Goal: Task Accomplishment & Management: Complete application form

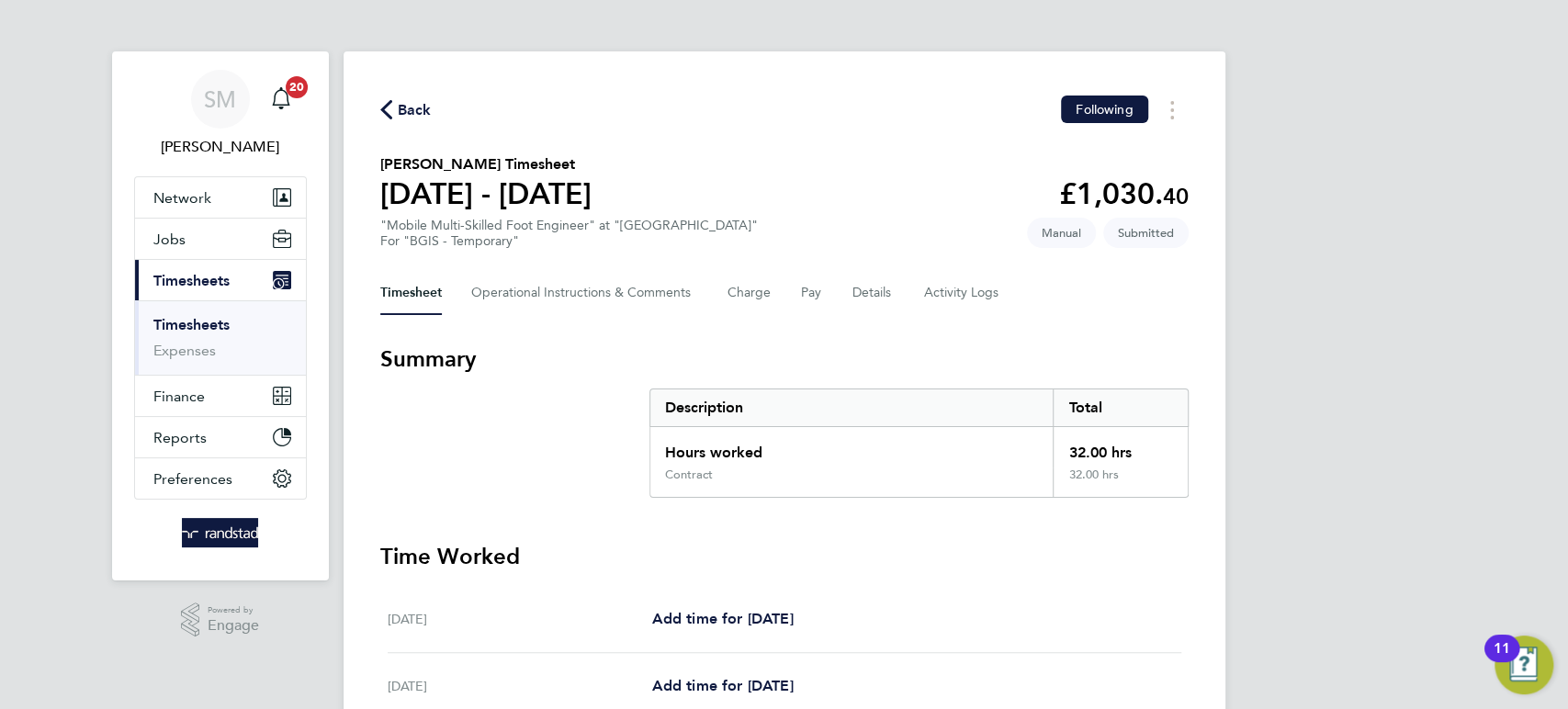
click at [216, 320] on link "Timesheets" at bounding box center [191, 325] width 76 height 17
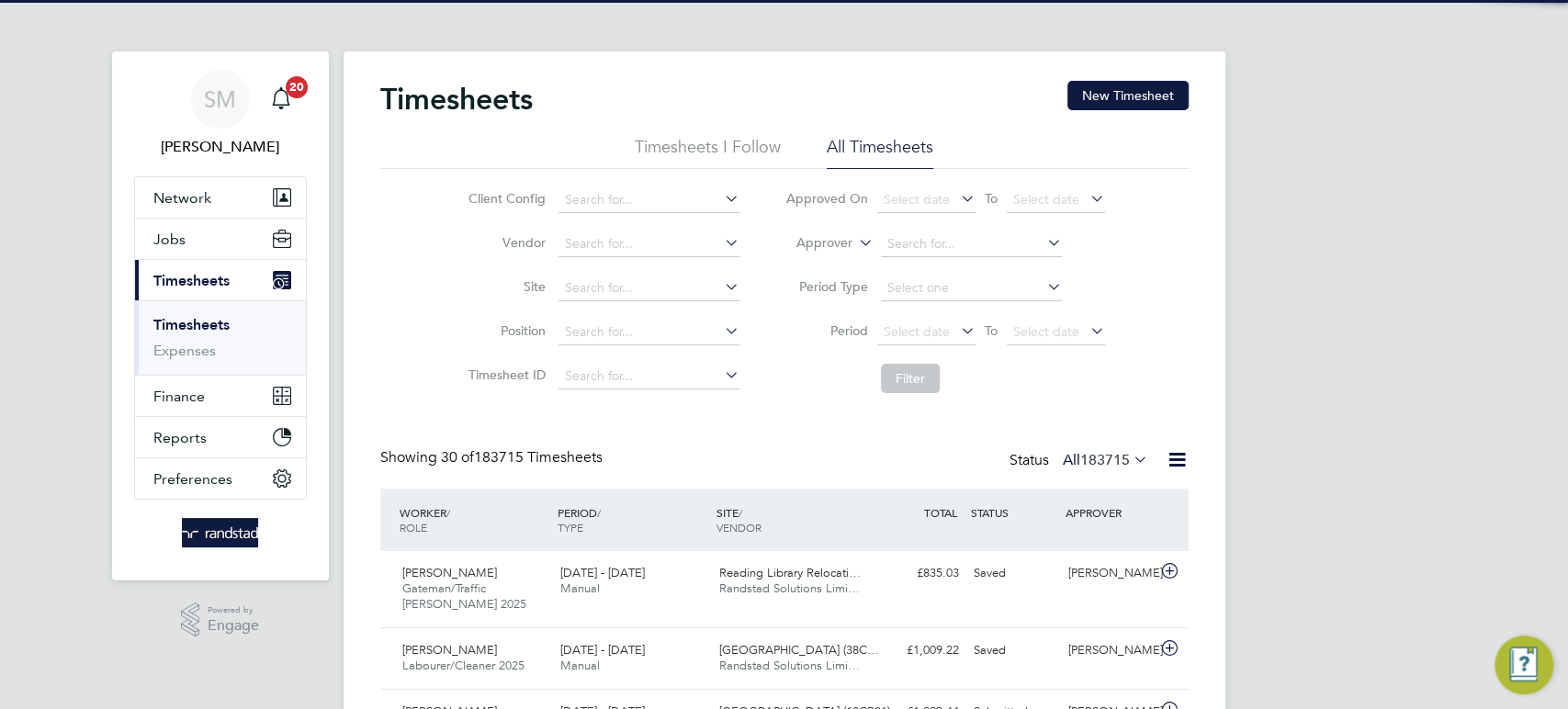
click at [1091, 110] on div "Timesheets New Timesheet" at bounding box center [784, 108] width 808 height 55
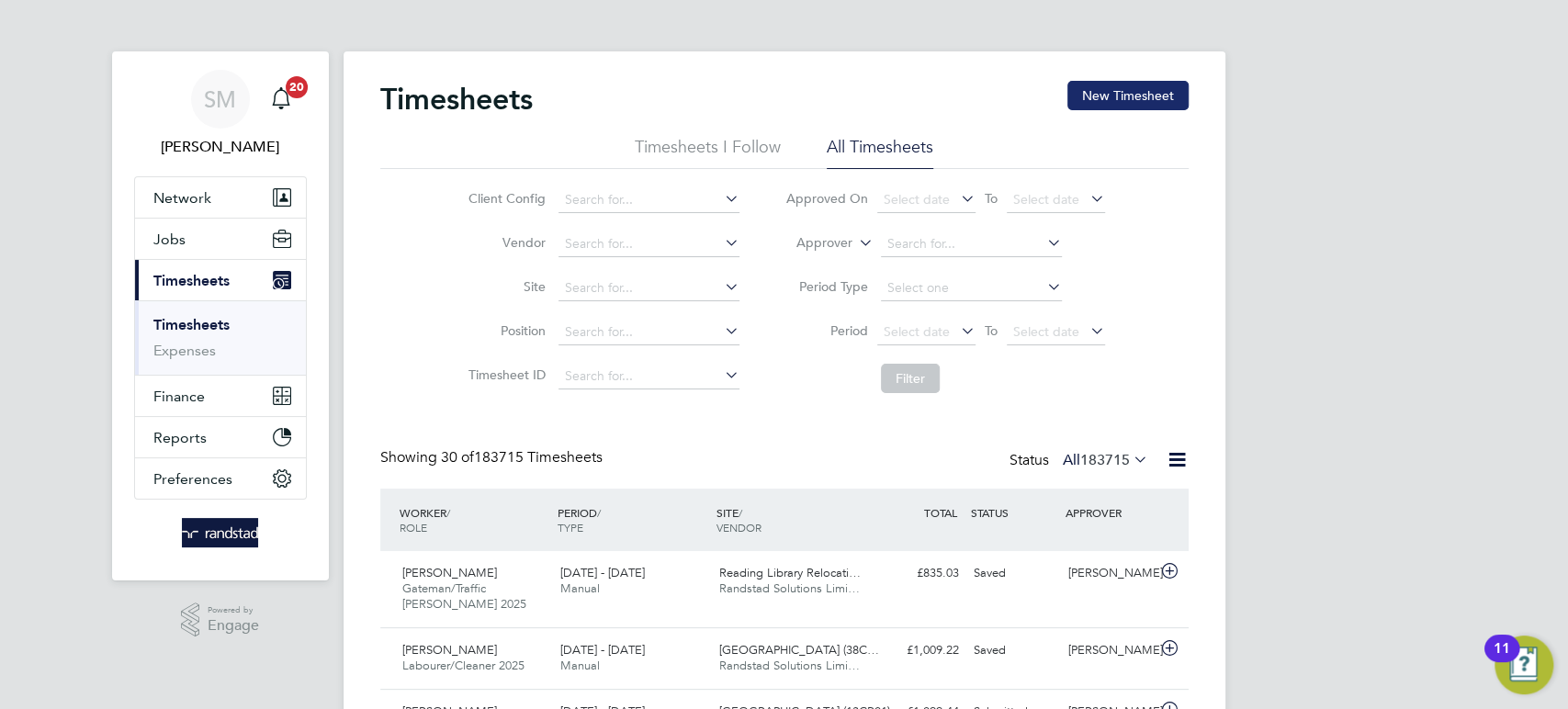
click at [1103, 94] on button "New Timesheet" at bounding box center [1127, 95] width 121 height 30
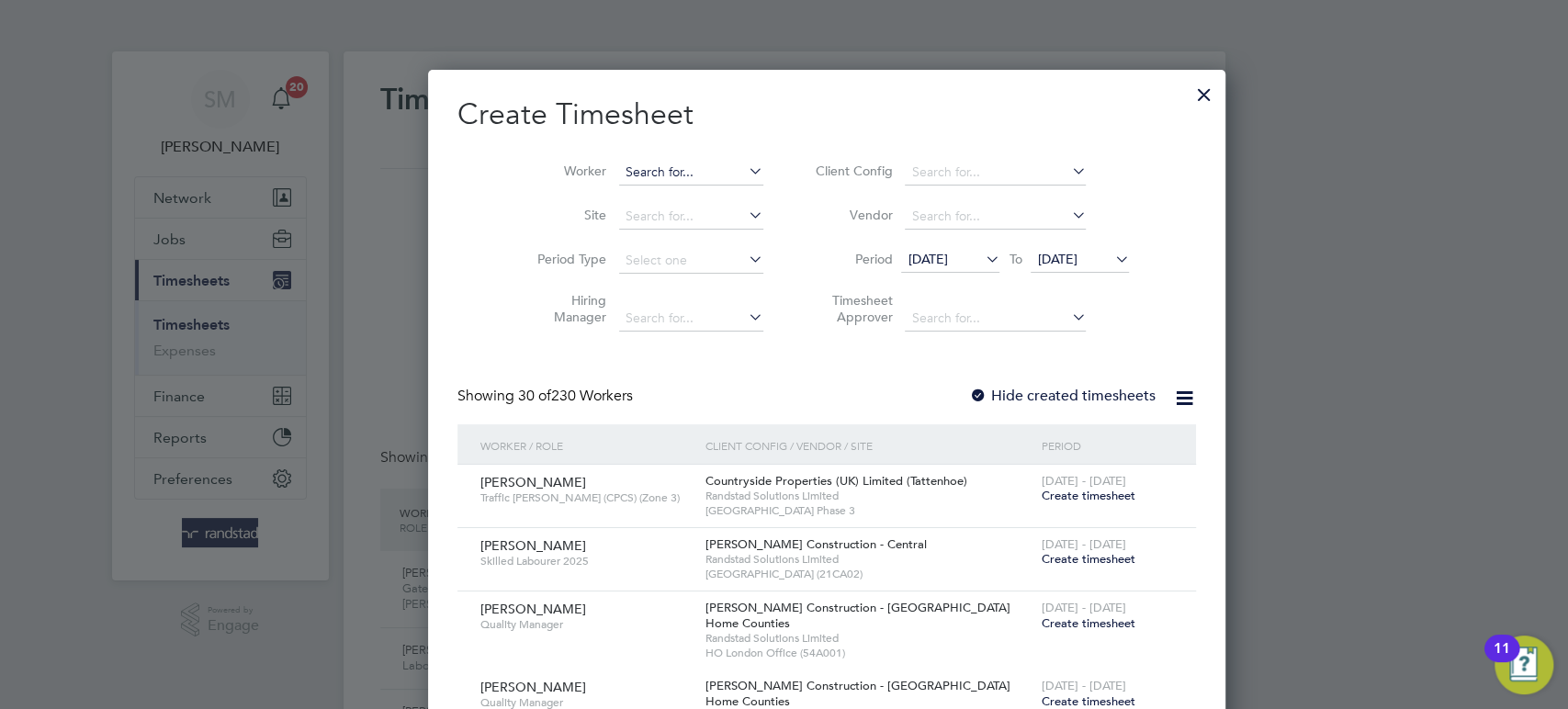
click at [629, 178] on input at bounding box center [691, 172] width 144 height 26
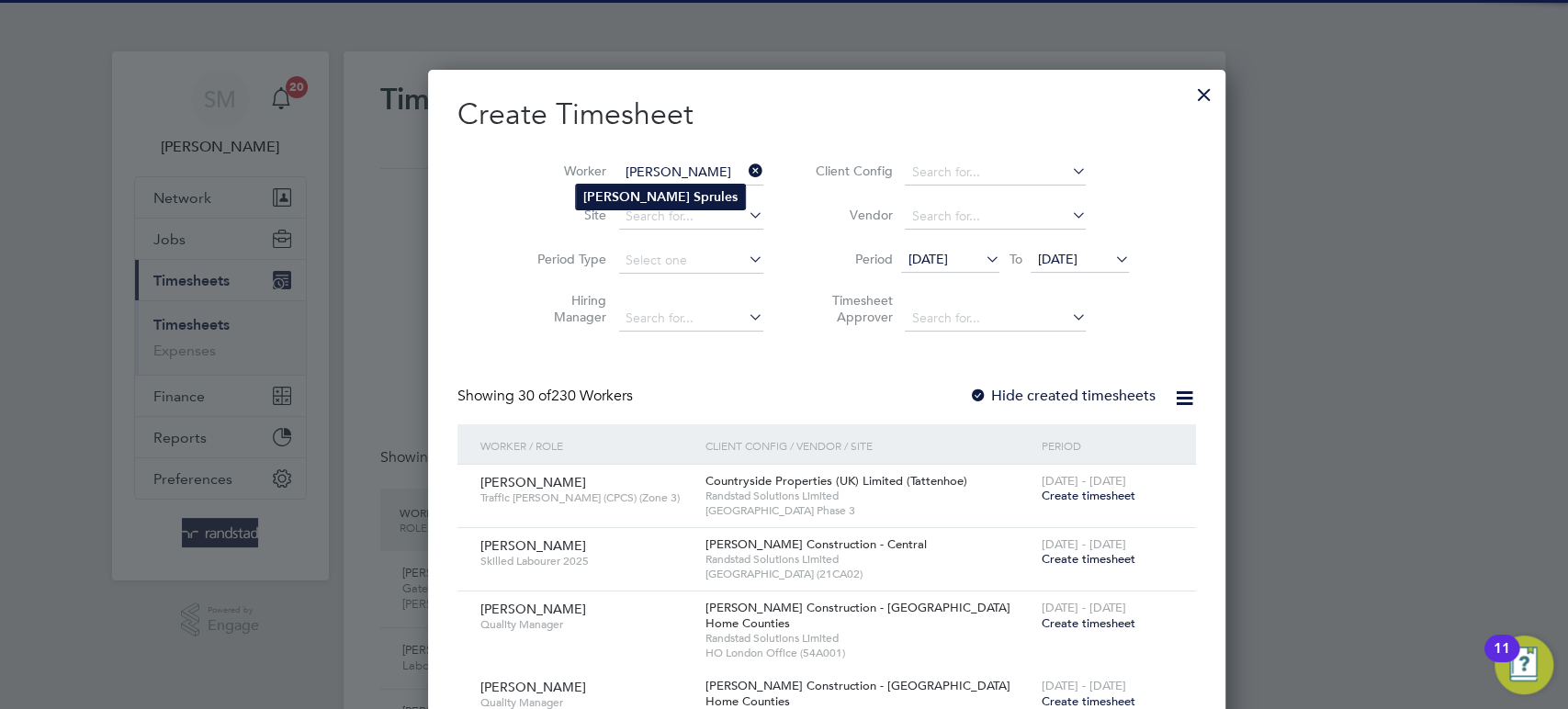
click at [633, 198] on li "Stephen Sprules" at bounding box center [661, 197] width 169 height 25
type input "Stephen Sprules"
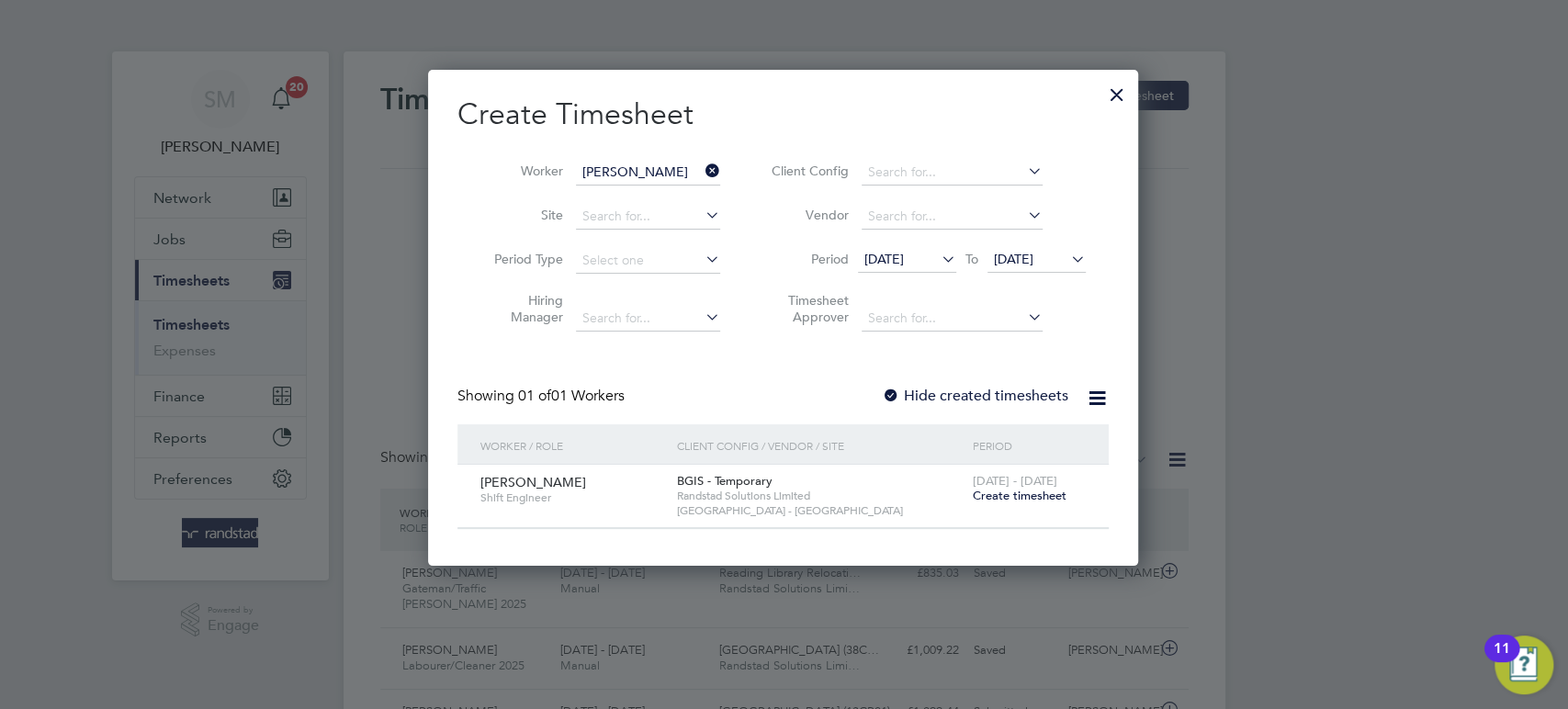
click at [1001, 495] on span "Create timesheet" at bounding box center [1019, 496] width 94 height 15
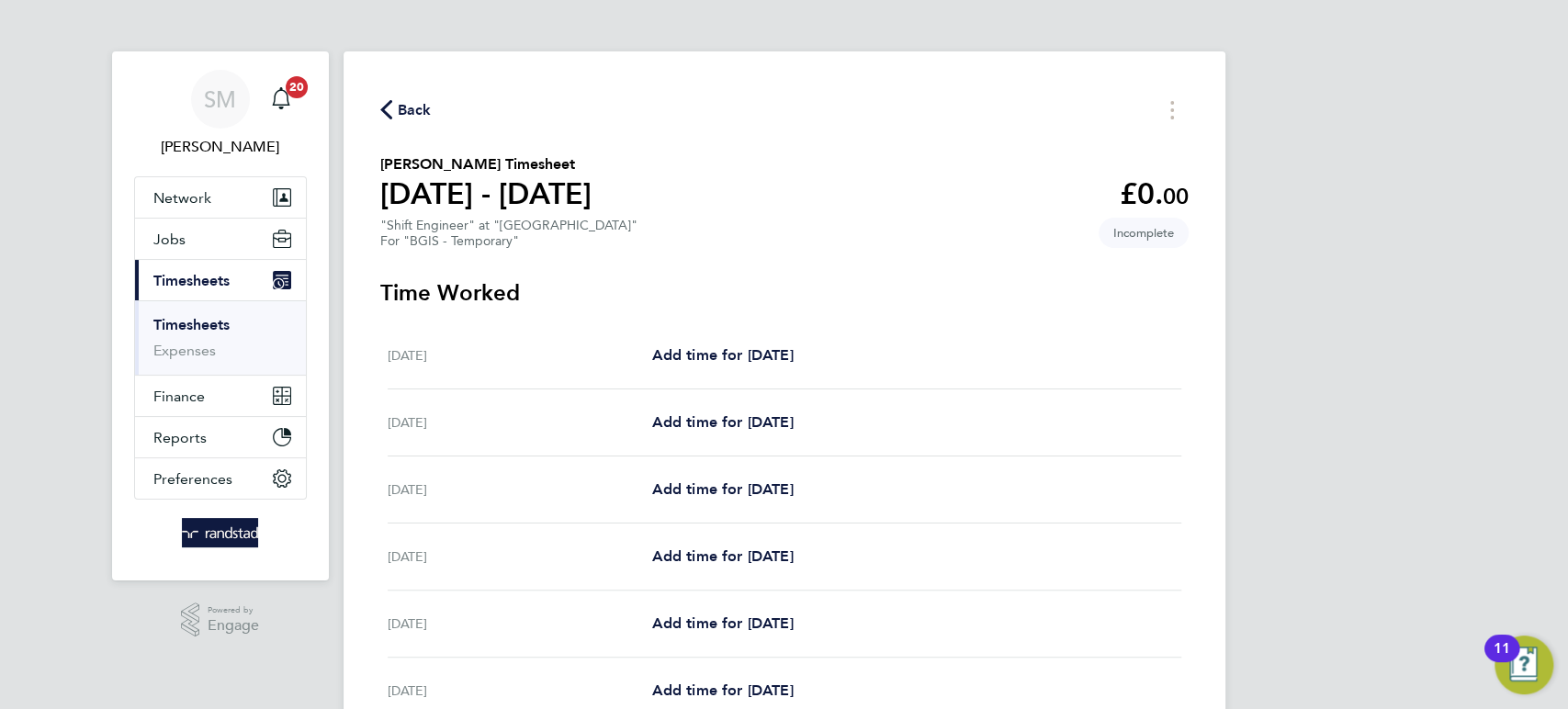
click at [735, 474] on div "Mon 04 Aug Add time for Mon 04 Aug Add time for Mon 04 Aug" at bounding box center [784, 490] width 793 height 67
click at [735, 497] on span "Add time for Mon 04 Aug" at bounding box center [721, 489] width 141 height 17
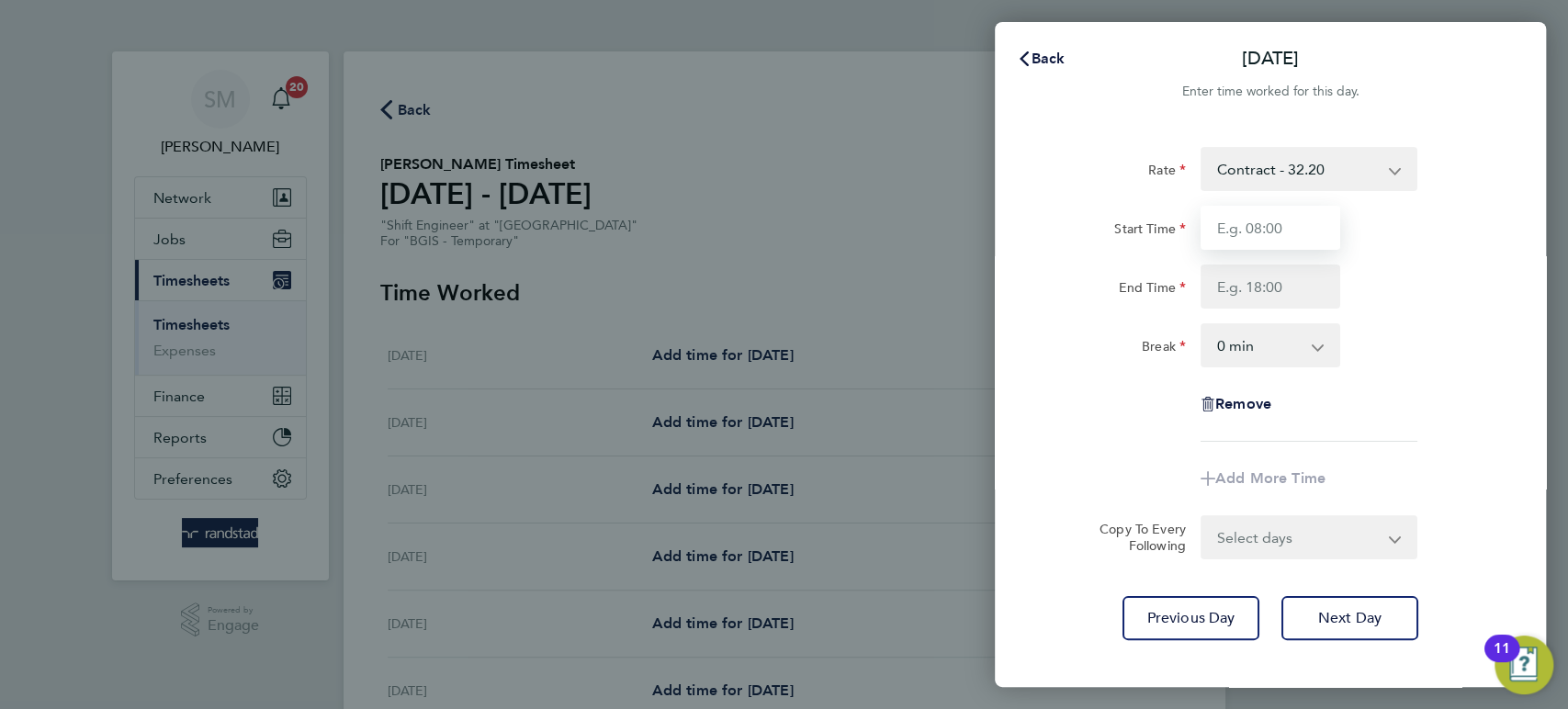
click at [1255, 227] on input "Start Time" at bounding box center [1269, 228] width 139 height 44
type input "08:00"
click at [1262, 293] on input "End Time" at bounding box center [1269, 286] width 139 height 44
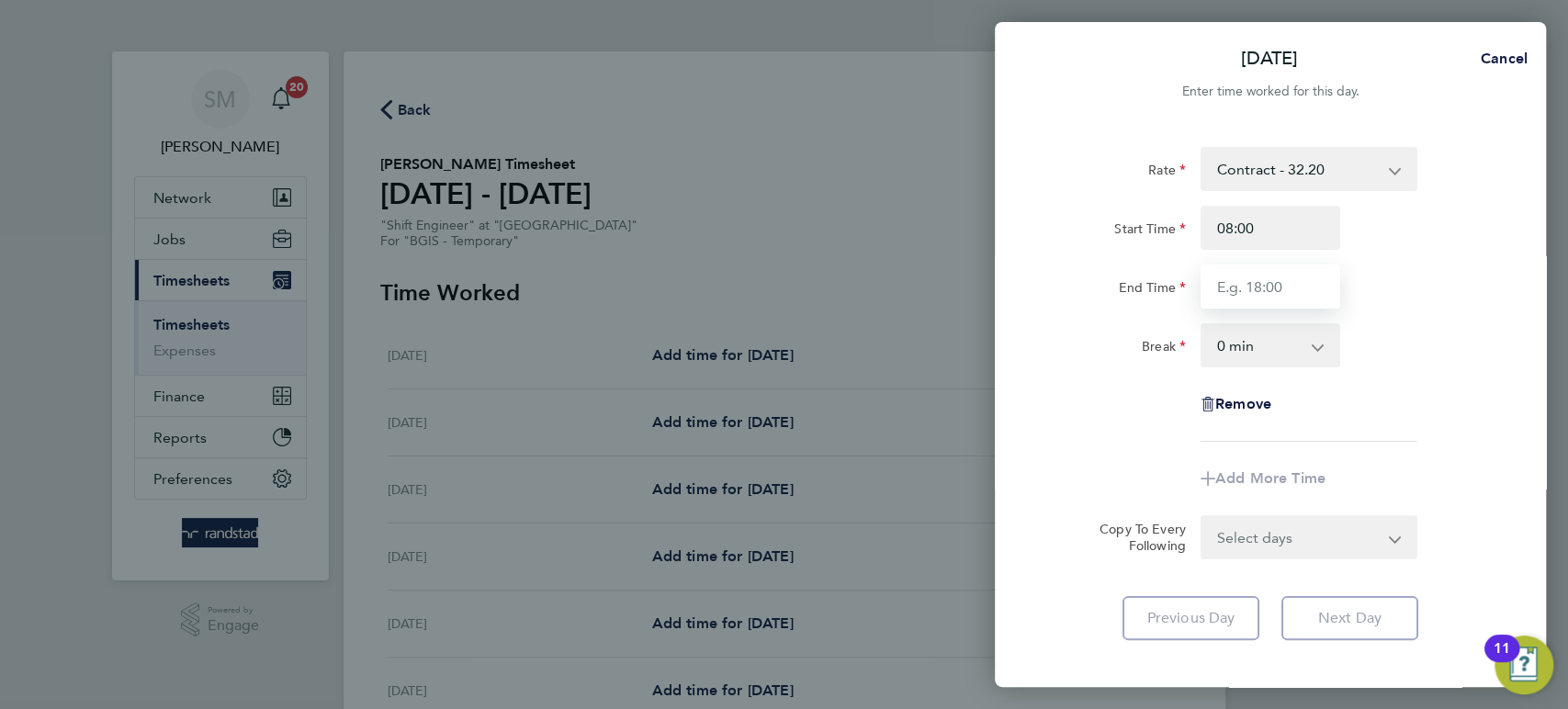
type input "17:00"
click at [1255, 362] on select "0 min 15 min 30 min 45 min 60 min 75 min 90 min" at bounding box center [1259, 346] width 114 height 40
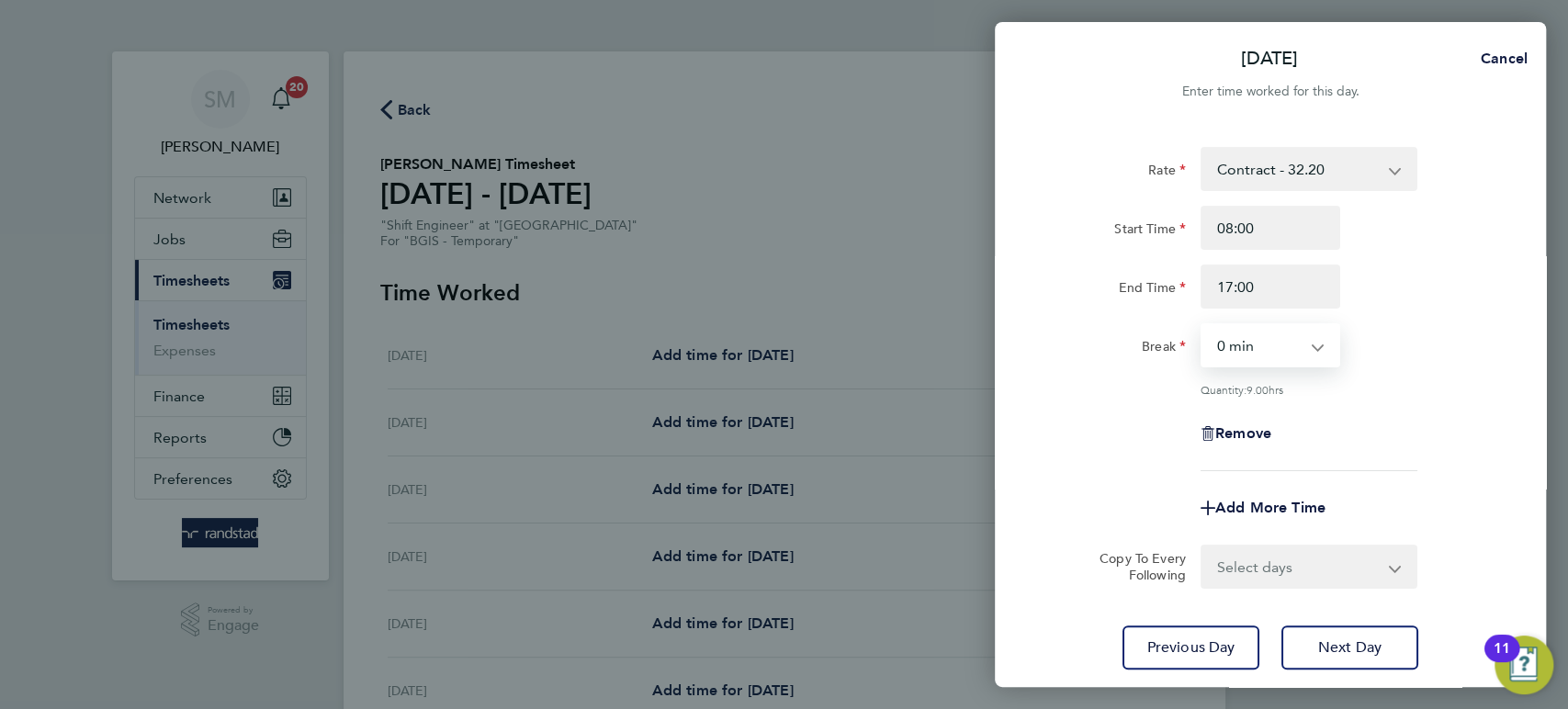
select select "60"
click at [1202, 326] on select "0 min 15 min 30 min 45 min 60 min 75 min 90 min" at bounding box center [1259, 346] width 114 height 40
click at [1277, 570] on select "Select days Day Tuesday Wednesday Thursday Friday" at bounding box center [1298, 567] width 193 height 40
select select "DAY"
click at [1202, 547] on select "Select days Day Tuesday Wednesday Thursday Friday" at bounding box center [1298, 567] width 193 height 40
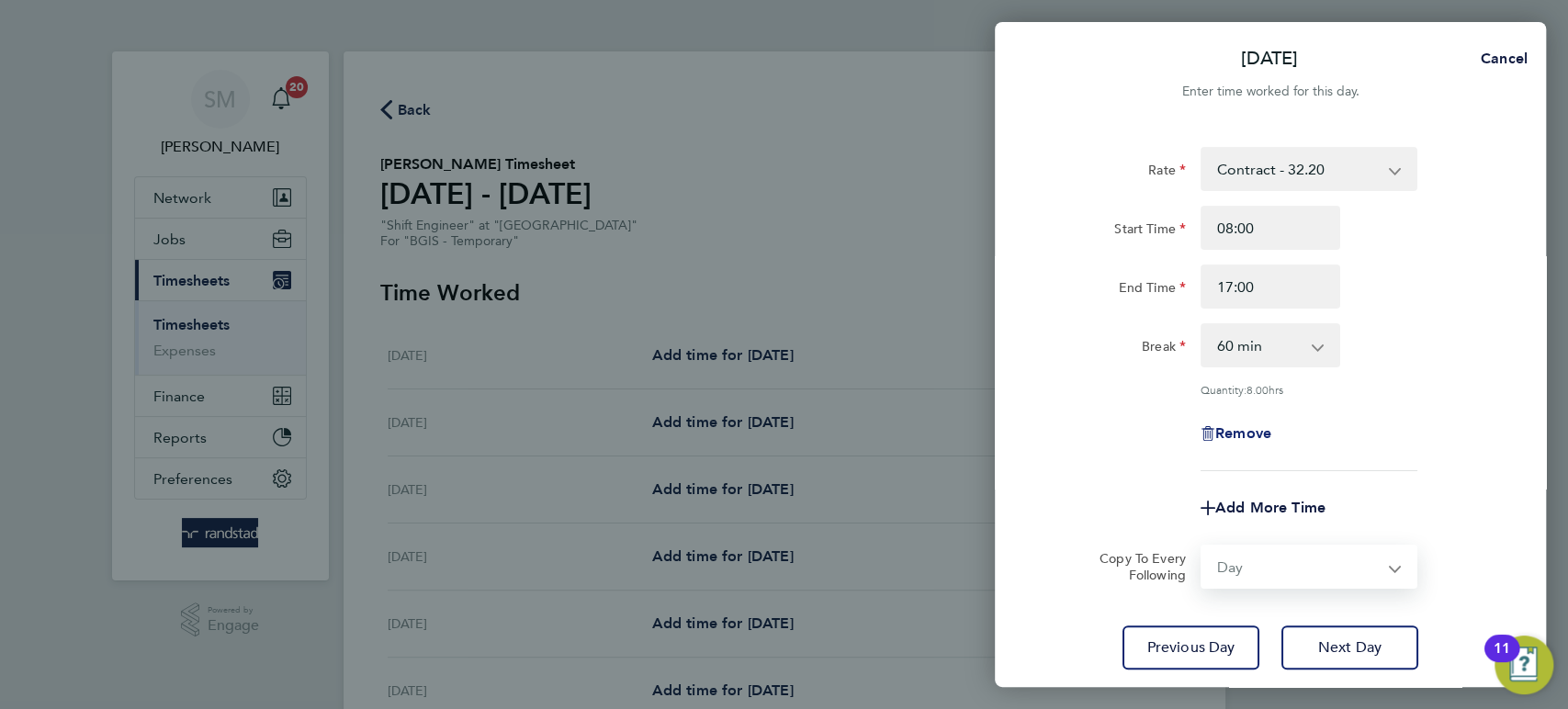
select select "2025-08-08"
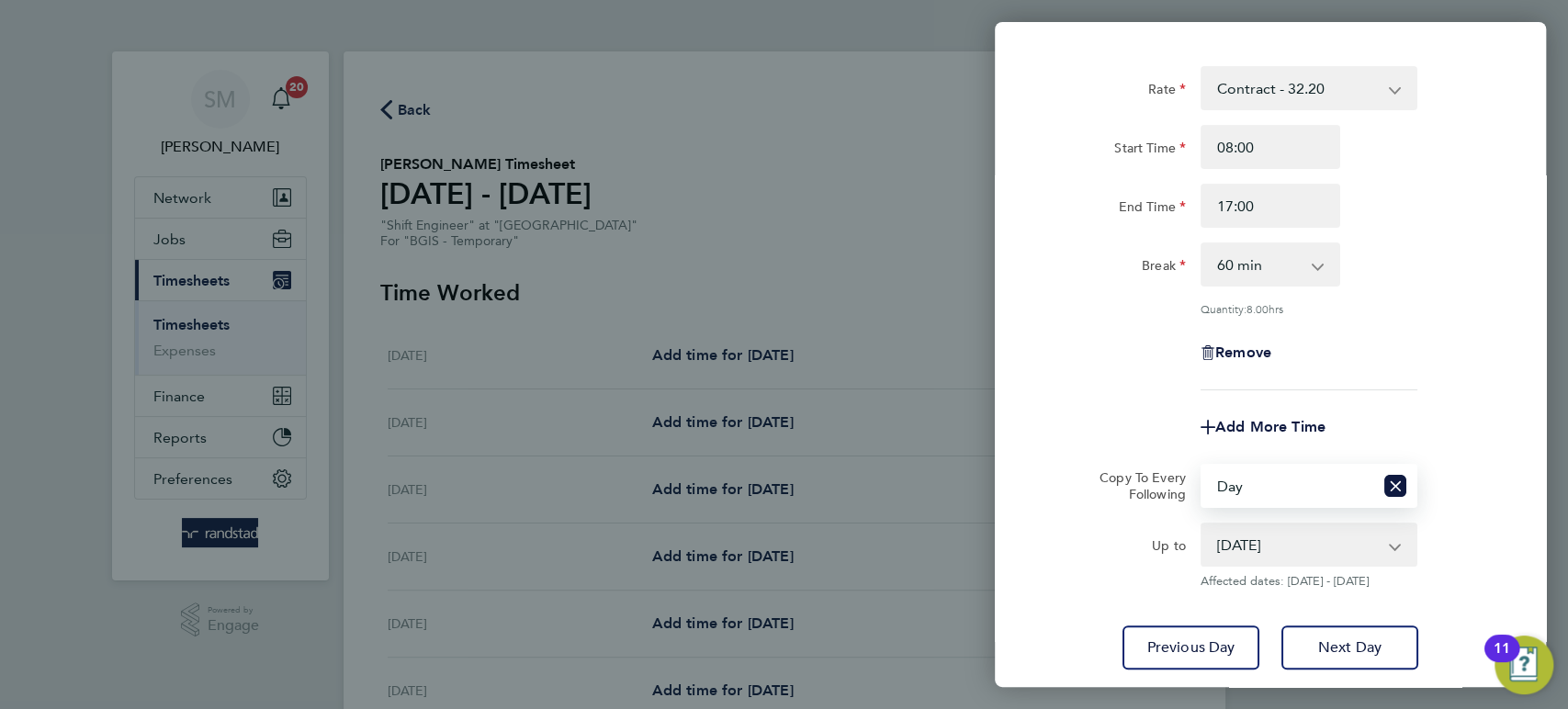
scroll to position [201, 0]
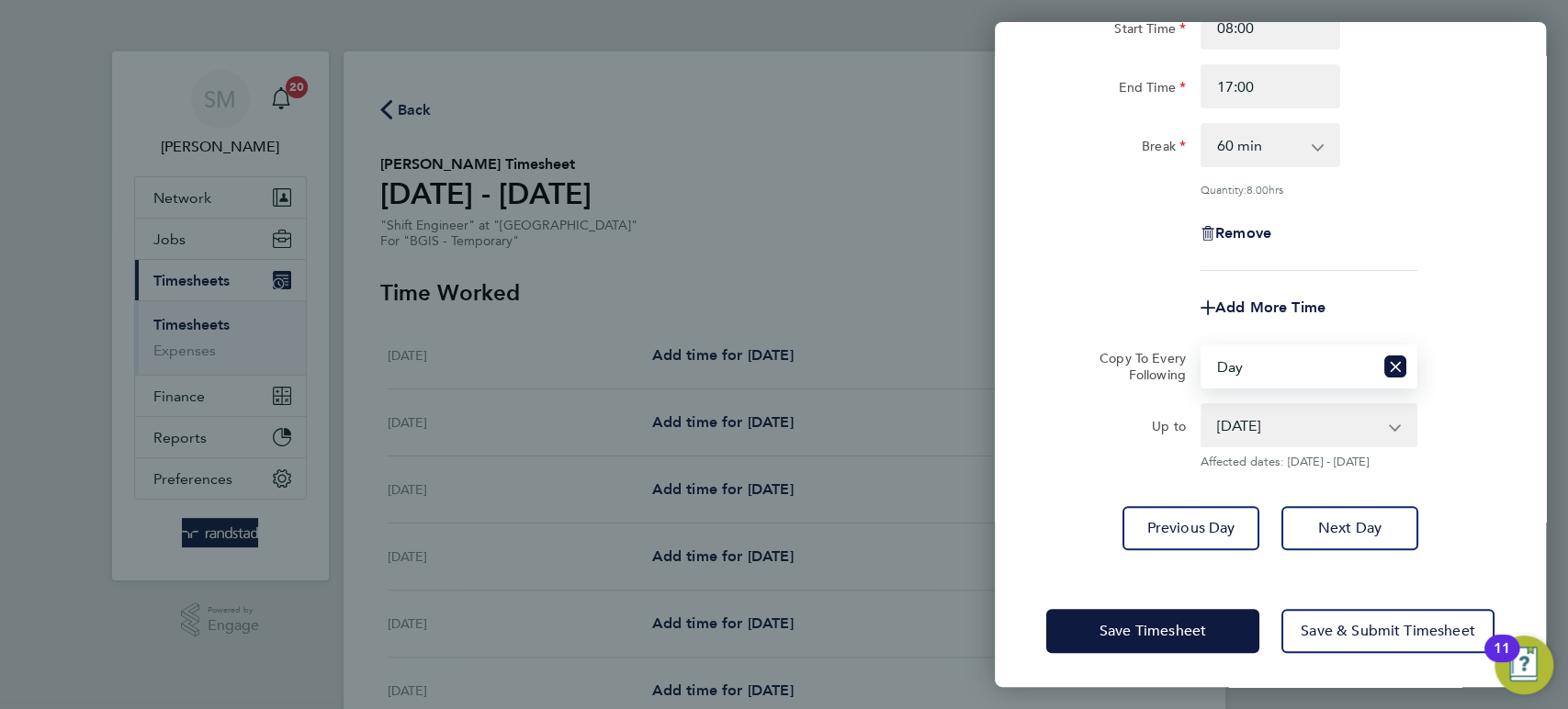
click at [1248, 651] on div "Save Timesheet Save & Submit Timesheet" at bounding box center [1270, 631] width 551 height 117
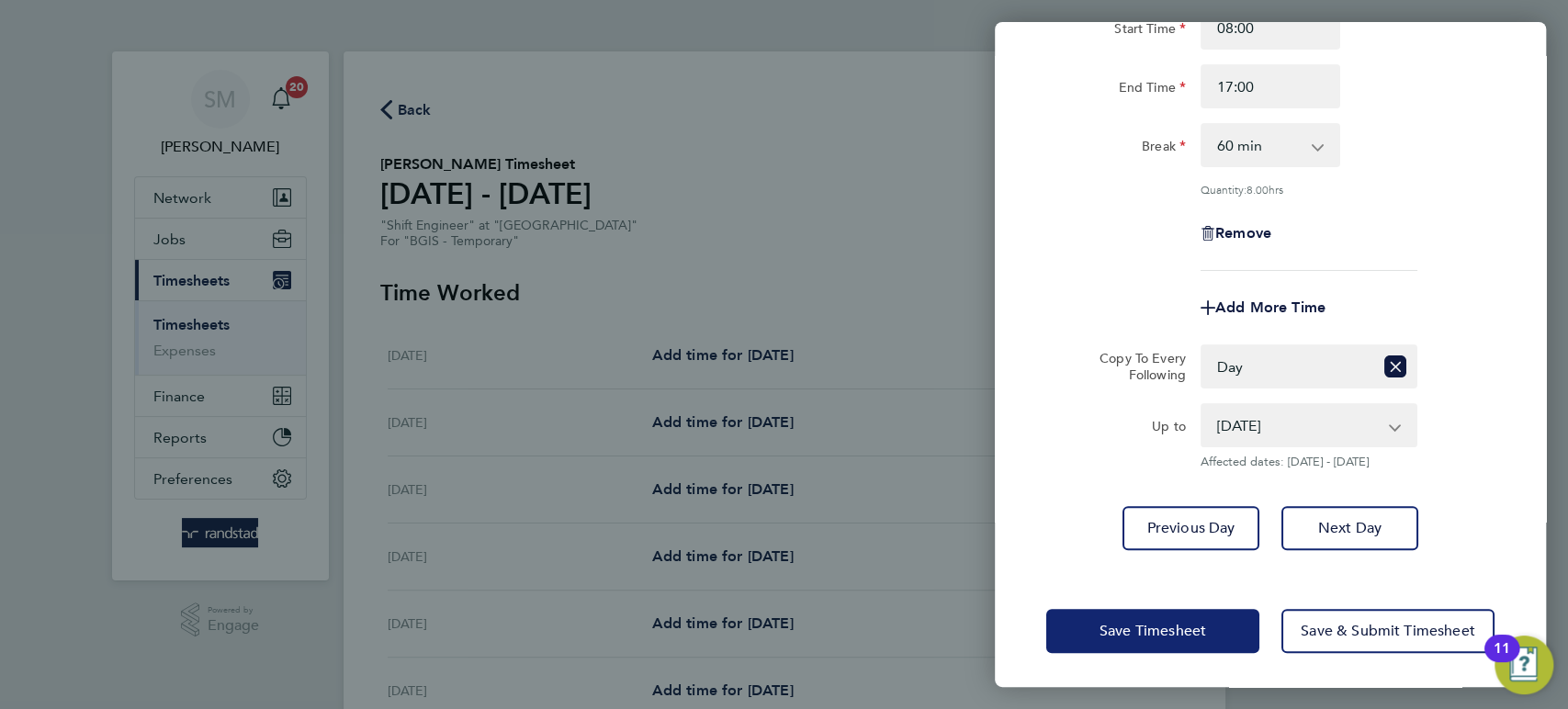
click at [1159, 633] on span "Save Timesheet" at bounding box center [1152, 631] width 107 height 18
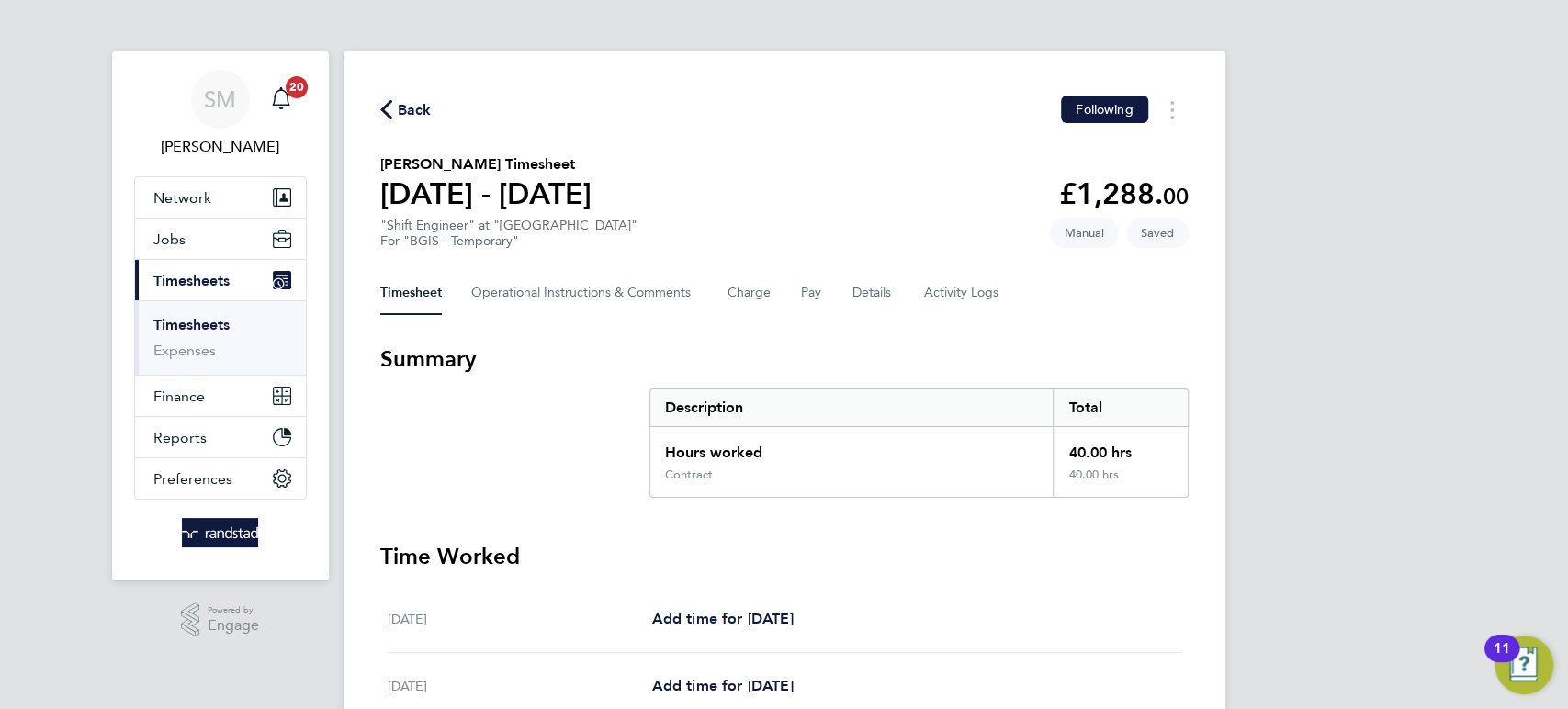
click at [181, 319] on link "Timesheets" at bounding box center [191, 325] width 76 height 17
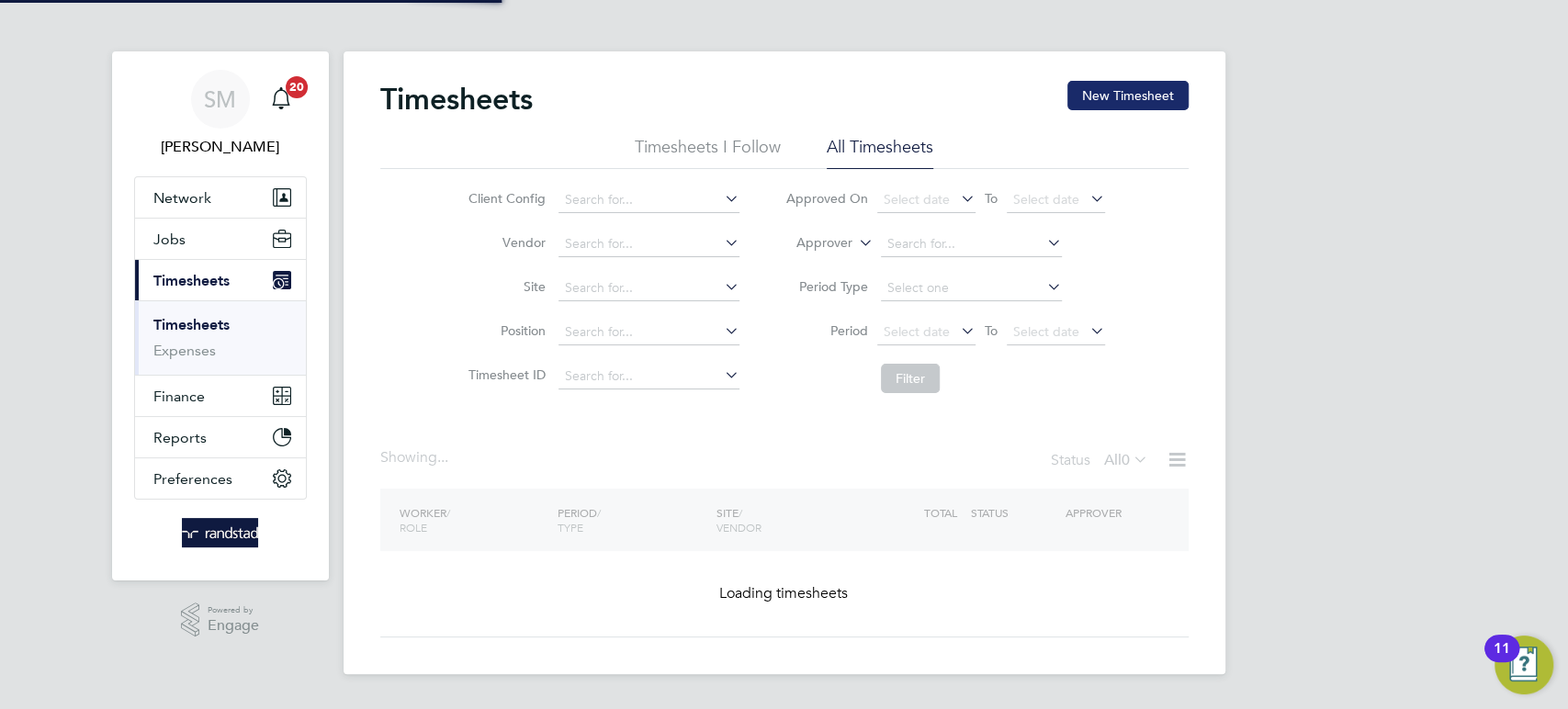
click at [1102, 85] on button "New Timesheet" at bounding box center [1127, 95] width 121 height 30
click at [1110, 92] on button "New Timesheet" at bounding box center [1127, 95] width 121 height 30
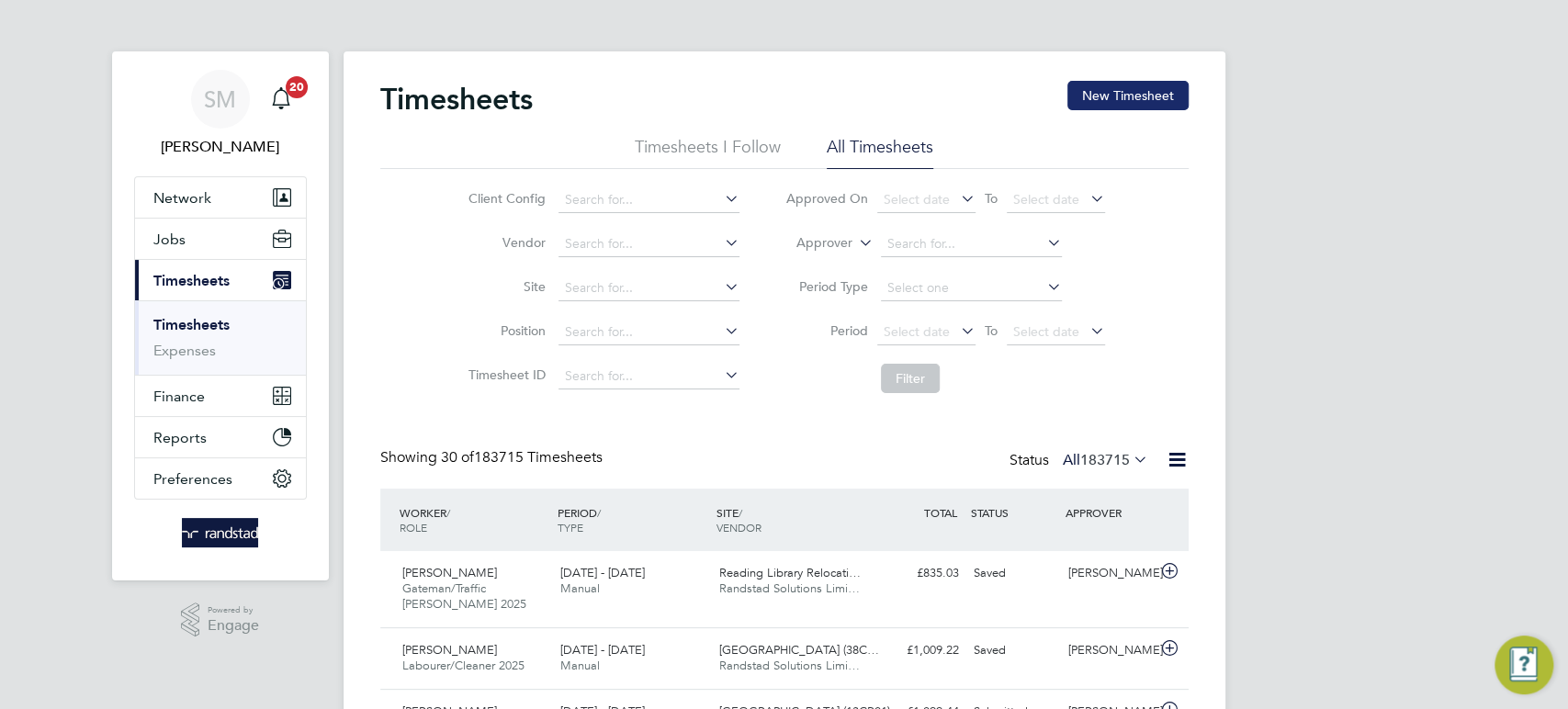
scroll to position [61, 158]
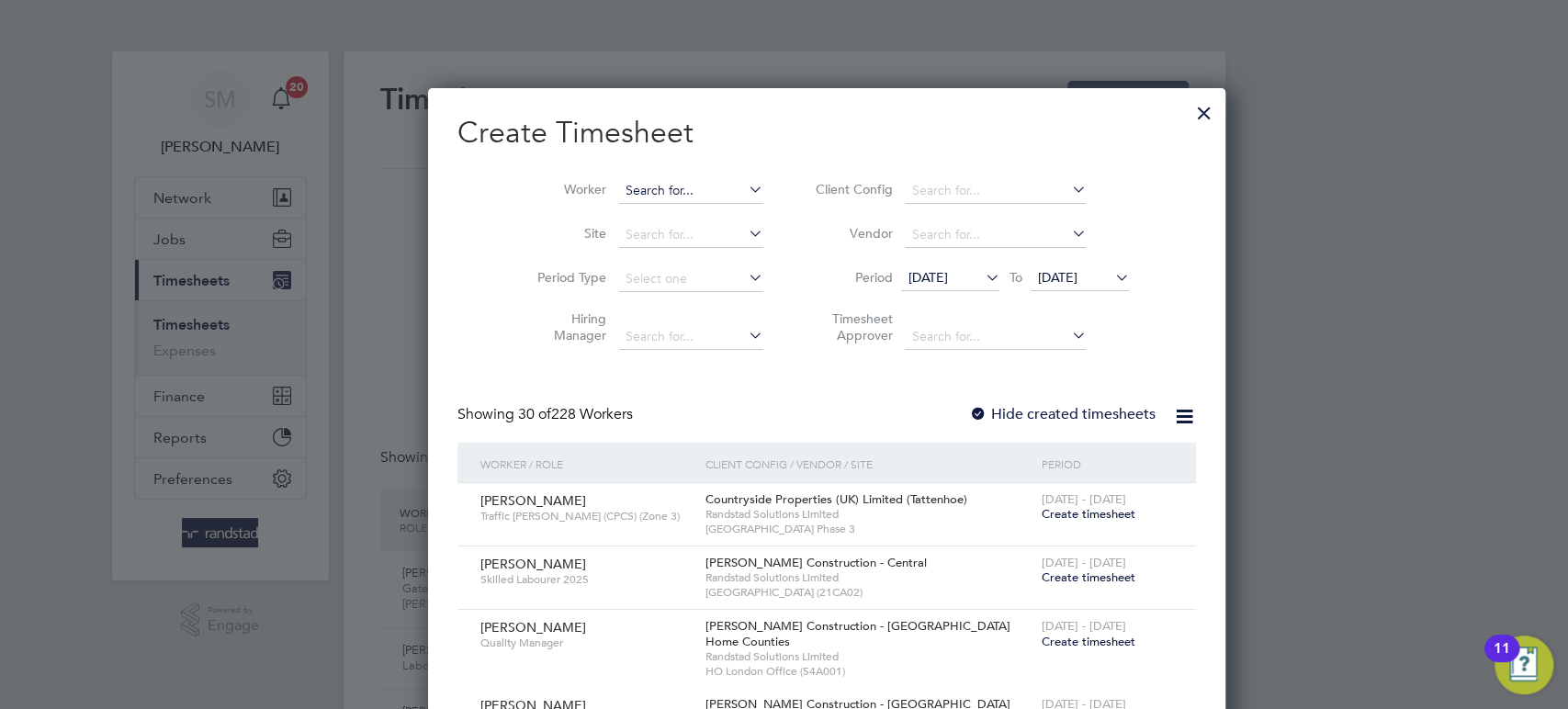
click at [639, 194] on input at bounding box center [691, 191] width 144 height 26
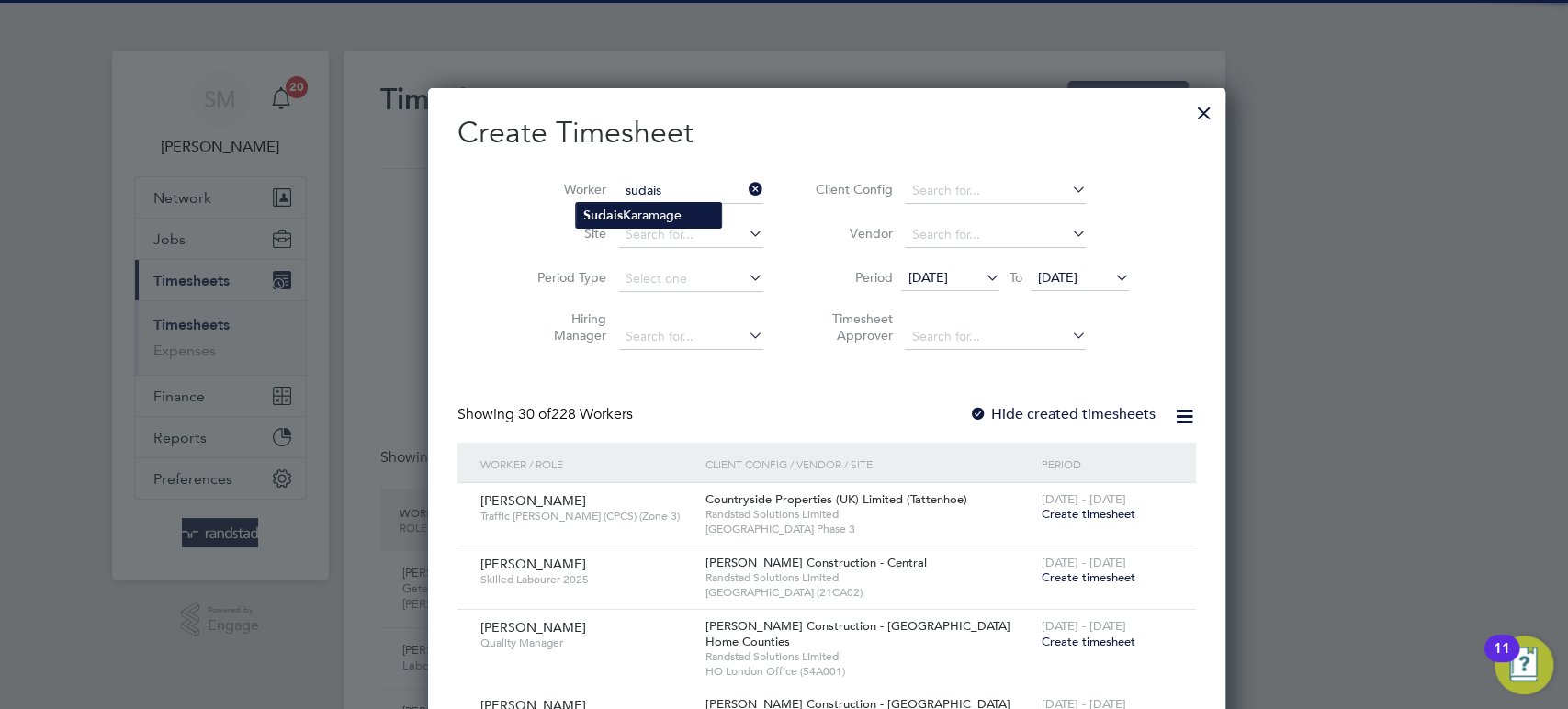
click at [646, 212] on li "Sudais Karamage" at bounding box center [648, 215] width 145 height 25
type input "Sudais Karamage"
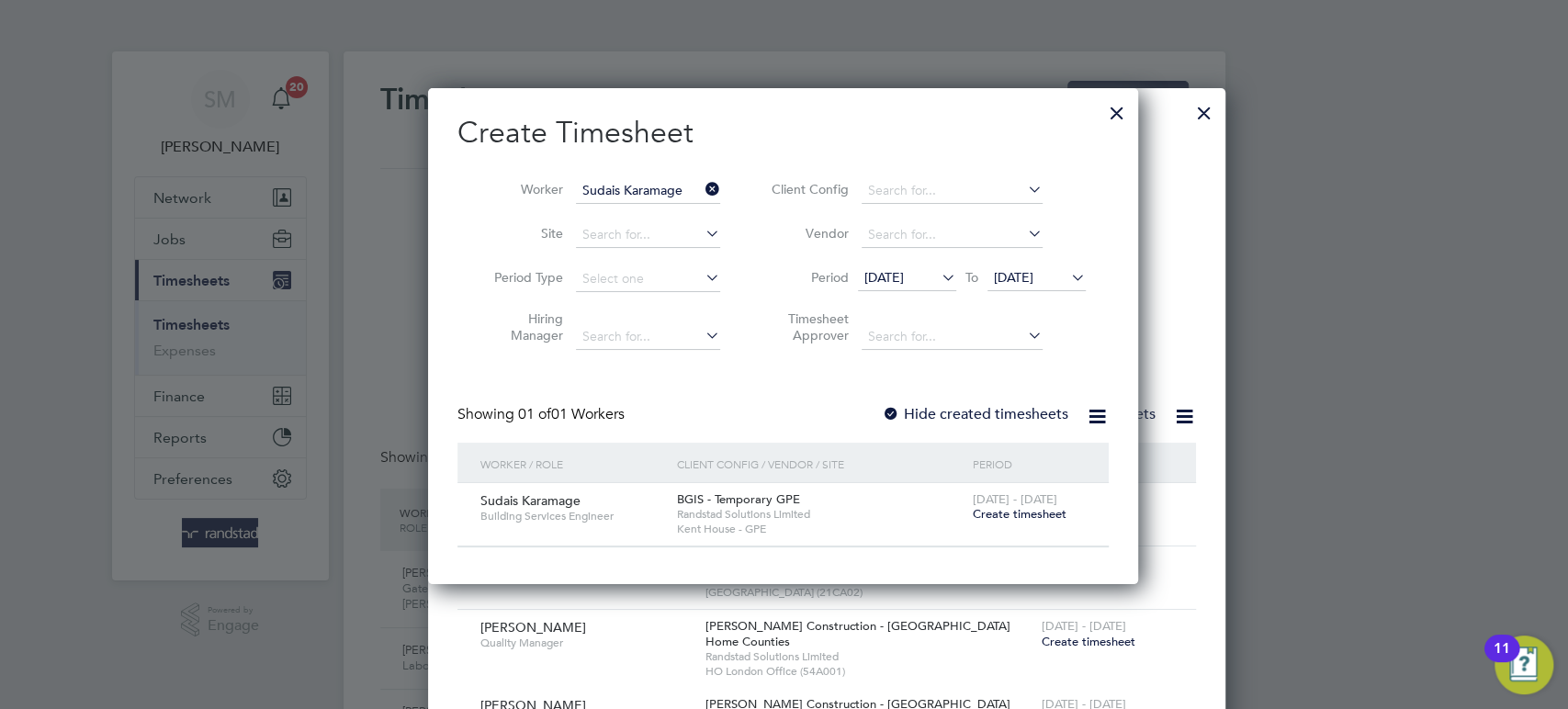
click at [1019, 512] on span "Create timesheet" at bounding box center [1019, 514] width 94 height 15
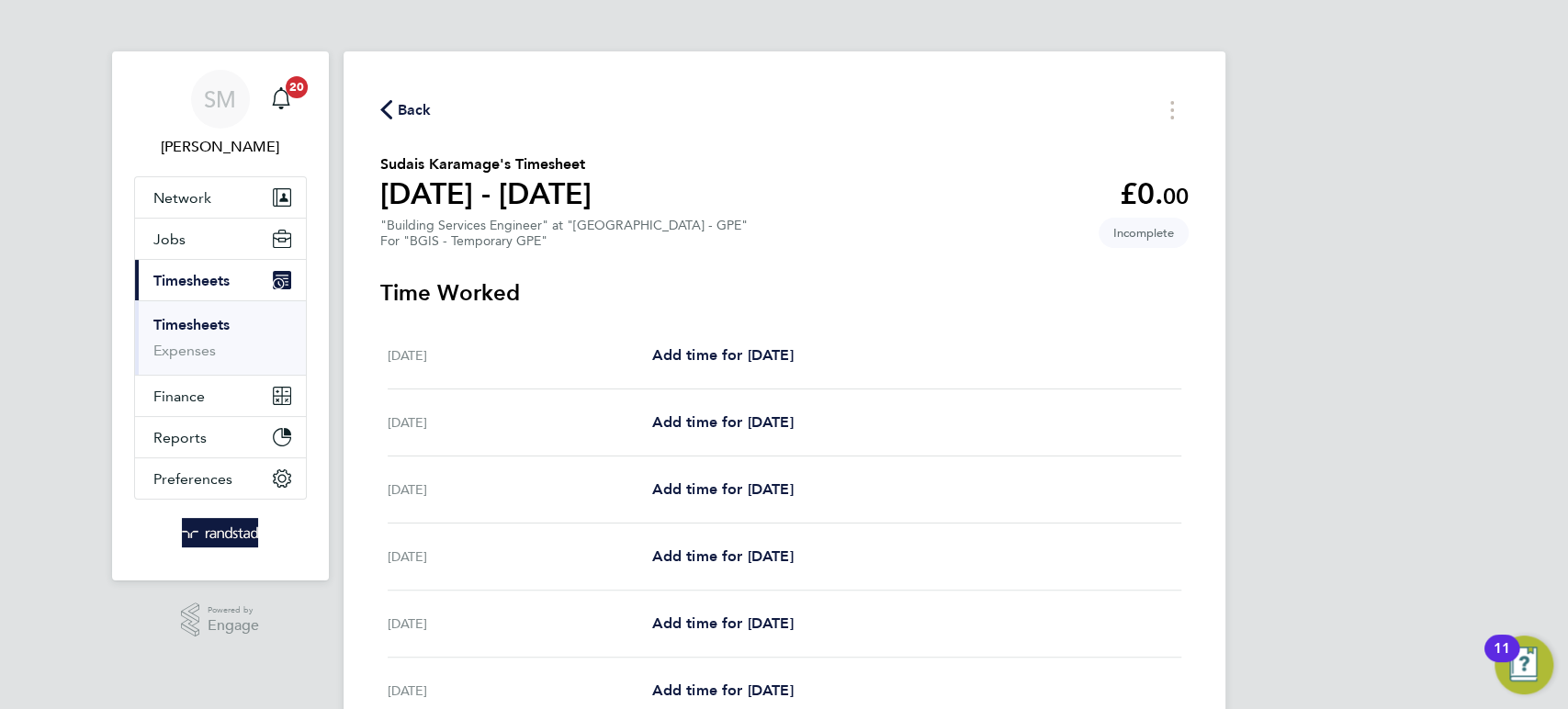
click at [737, 502] on div "Mon 04 Aug Add time for Mon 04 Aug Add time for Mon 04 Aug" at bounding box center [784, 490] width 793 height 67
click at [782, 490] on span "Add time for Mon 04 Aug" at bounding box center [721, 489] width 141 height 17
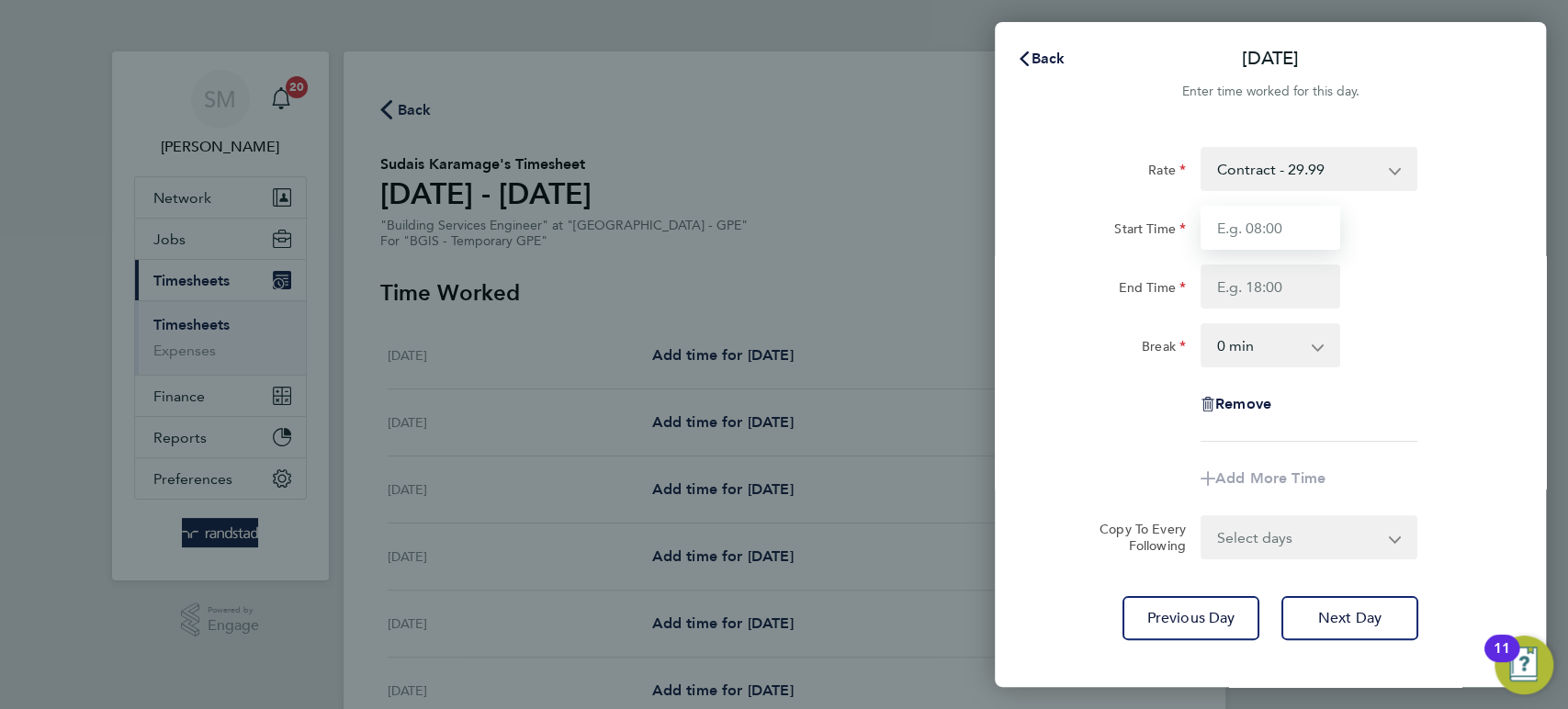
click at [1263, 232] on input "Start Time" at bounding box center [1269, 228] width 139 height 44
type input "08:00"
click at [1246, 286] on input "End Time" at bounding box center [1269, 286] width 139 height 44
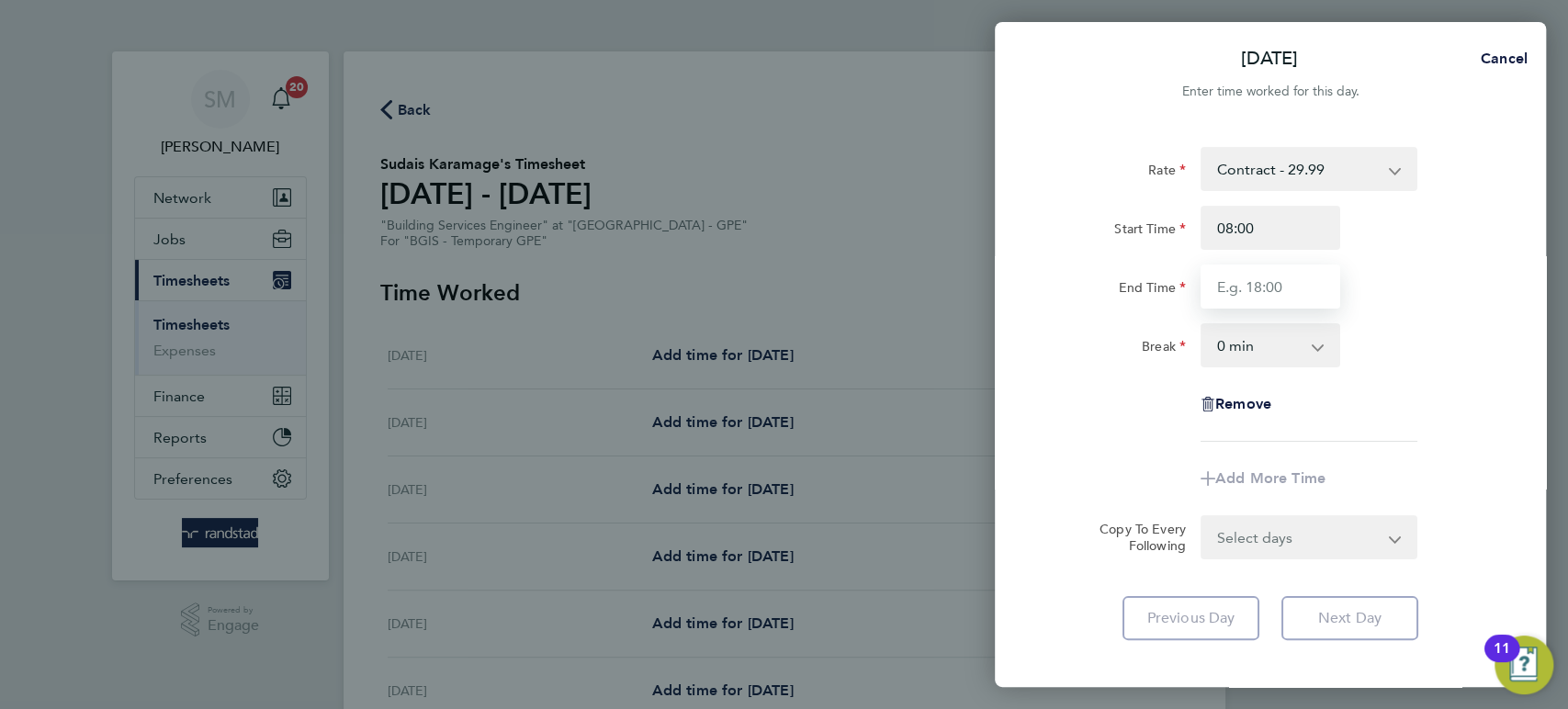
type input "17:00"
click at [1268, 343] on select "0 min 15 min 30 min 45 min 60 min 75 min 90 min" at bounding box center [1259, 346] width 114 height 40
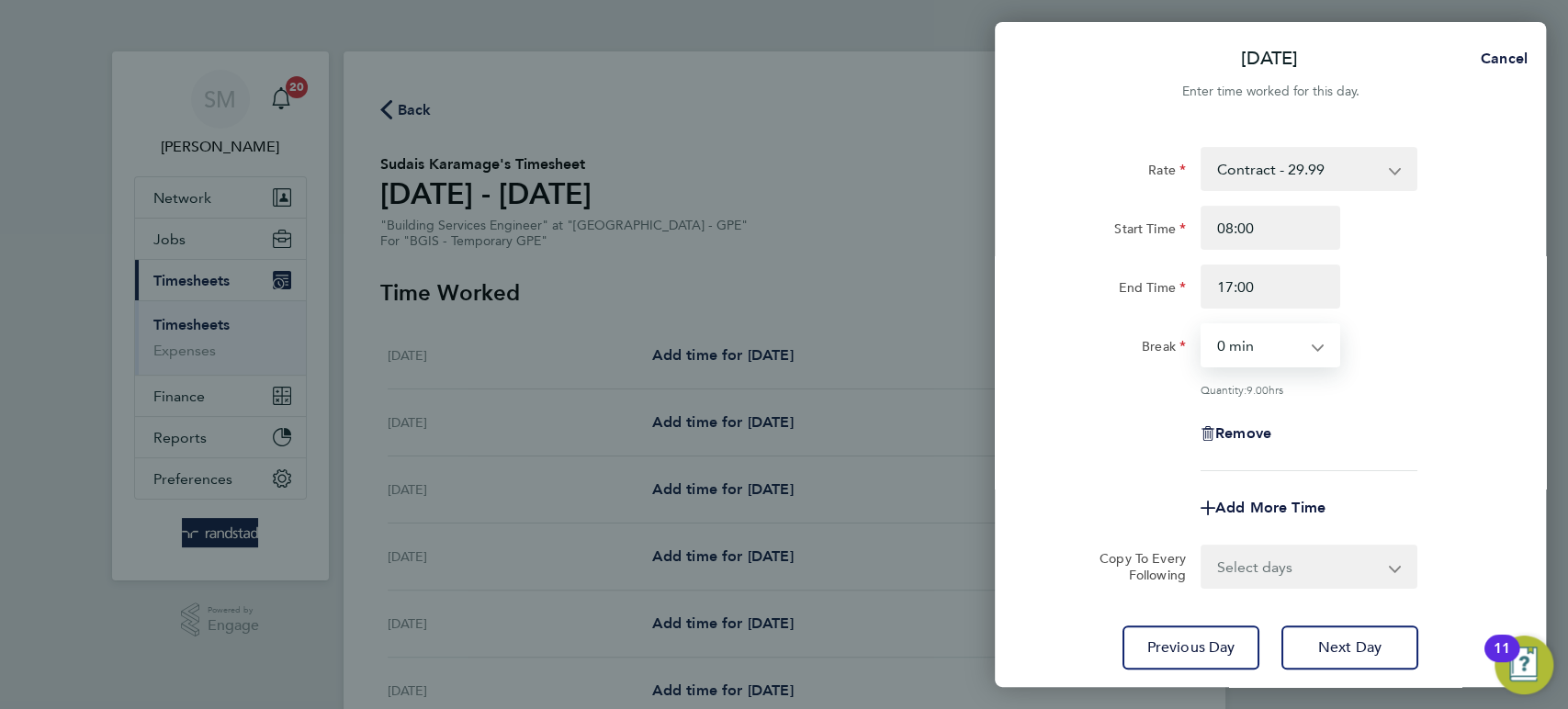
select select "60"
click at [1202, 326] on select "0 min 15 min 30 min 45 min 60 min 75 min 90 min" at bounding box center [1259, 346] width 114 height 40
click at [1271, 568] on select "Select days Day Tuesday Wednesday Thursday Friday" at bounding box center [1298, 567] width 193 height 40
select select "DAY"
click at [1202, 547] on select "Select days Day Tuesday Wednesday Thursday Friday" at bounding box center [1298, 567] width 193 height 40
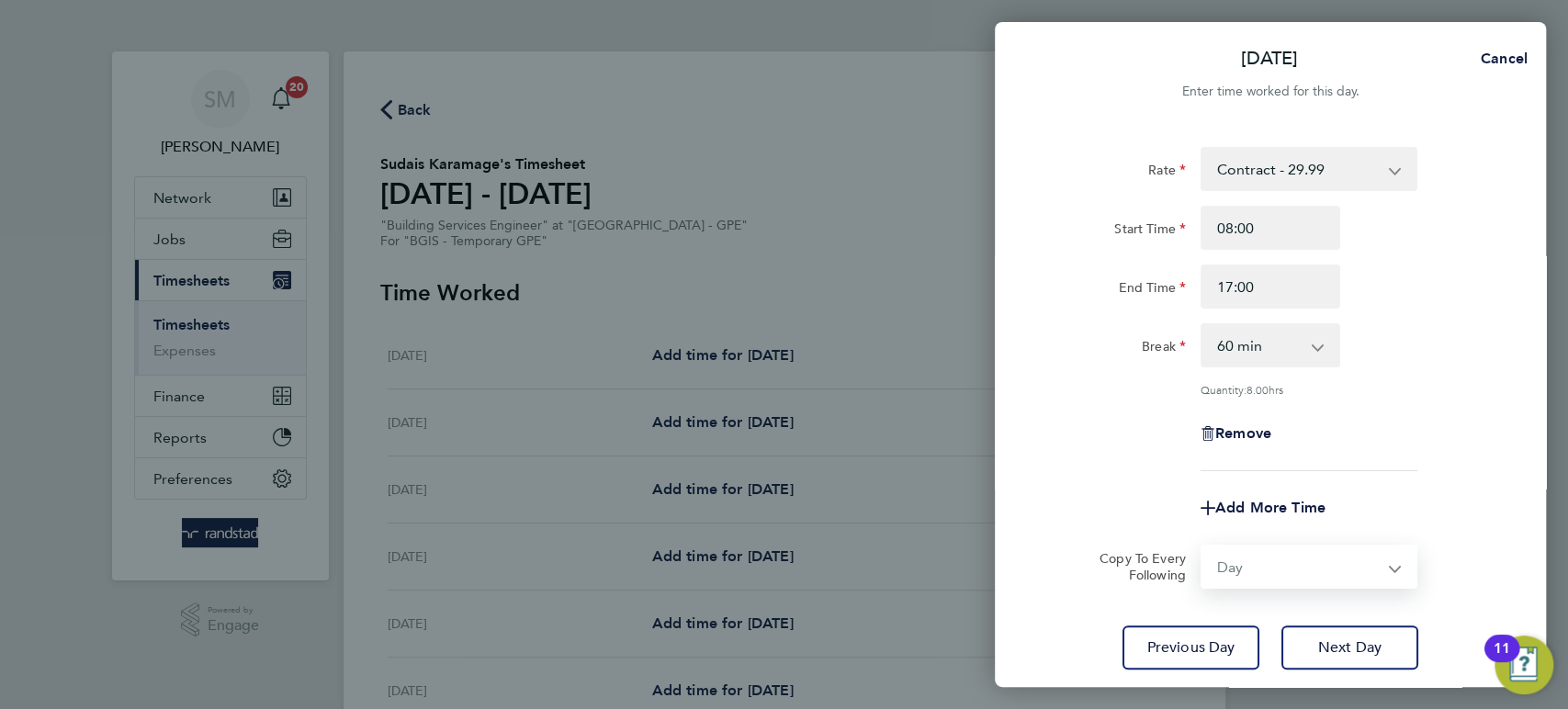
select select "2025-08-08"
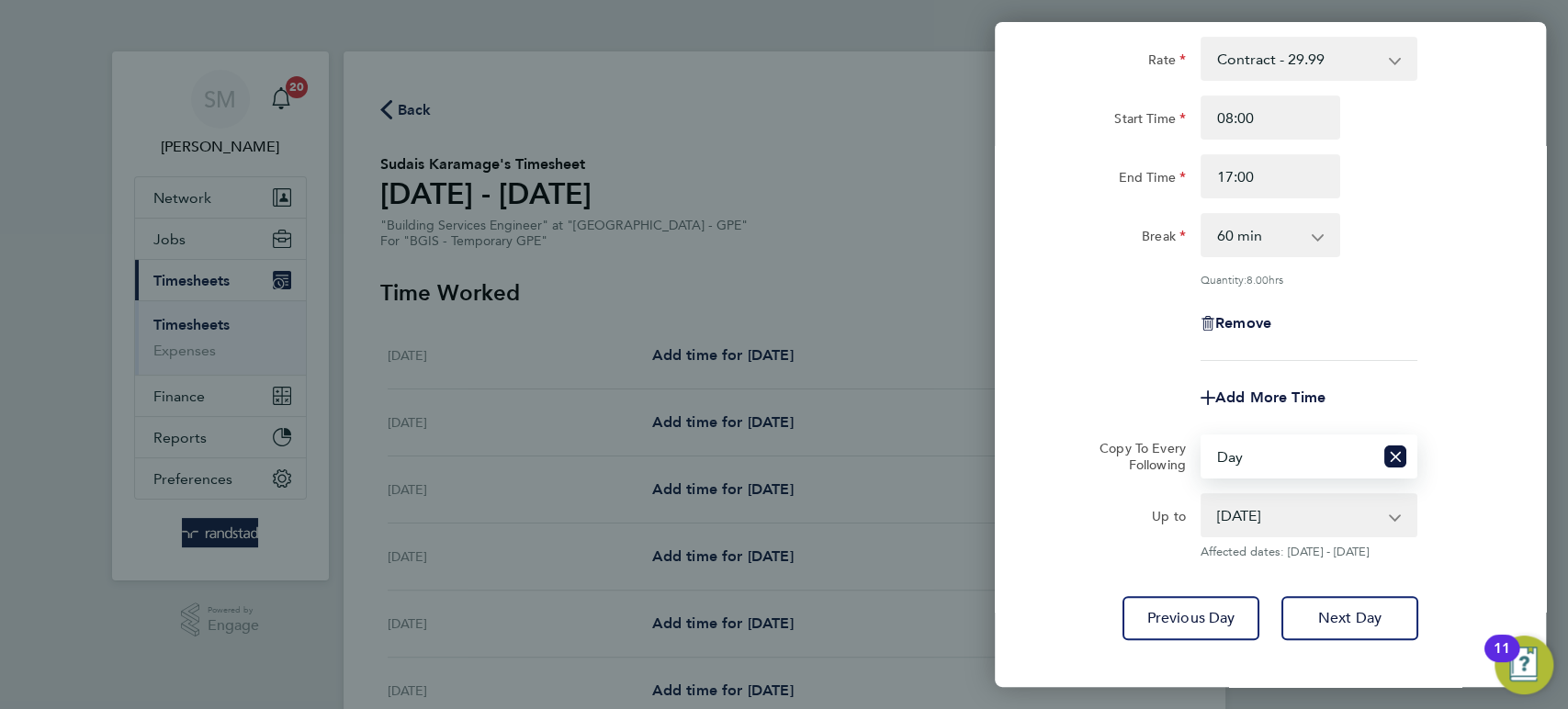
scroll to position [201, 0]
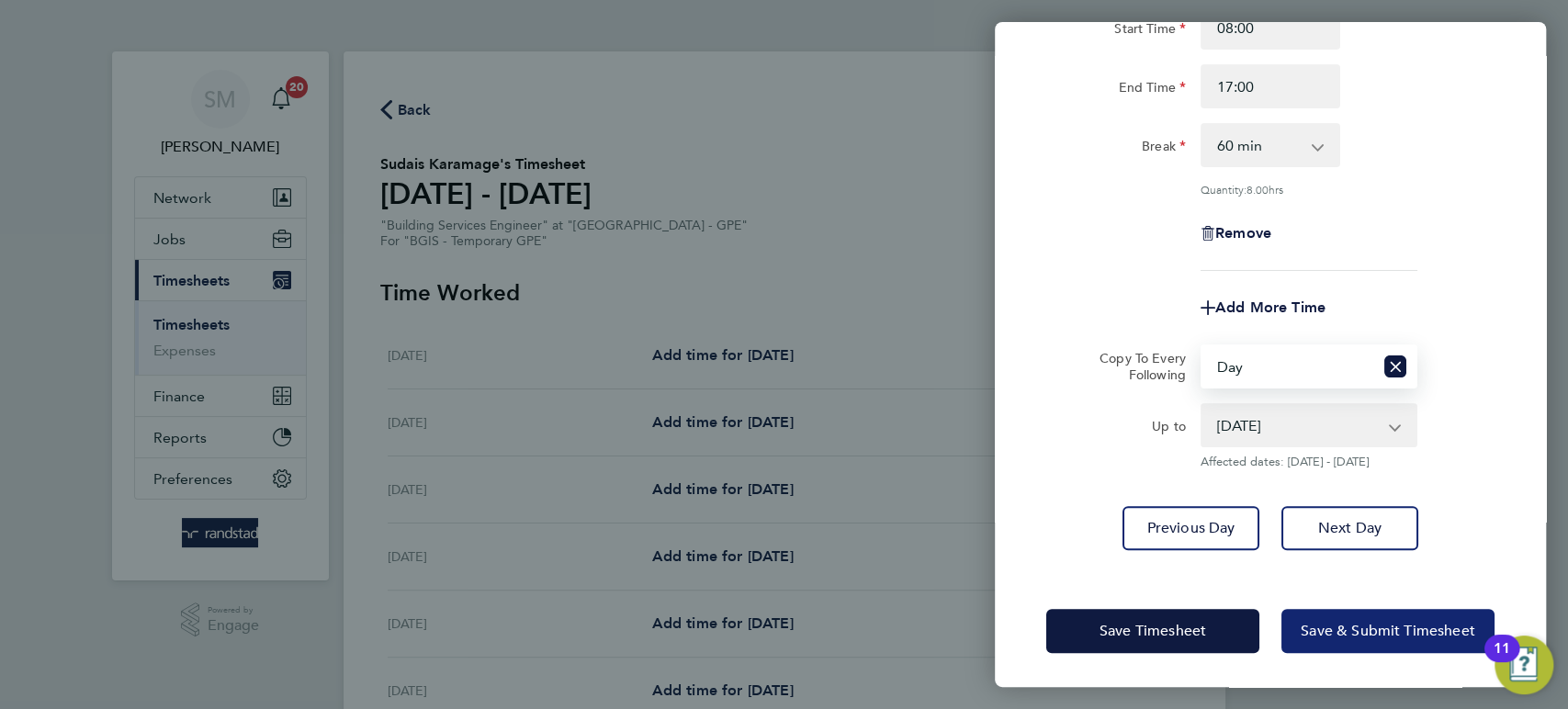
click at [1355, 627] on span "Save & Submit Timesheet" at bounding box center [1387, 631] width 175 height 18
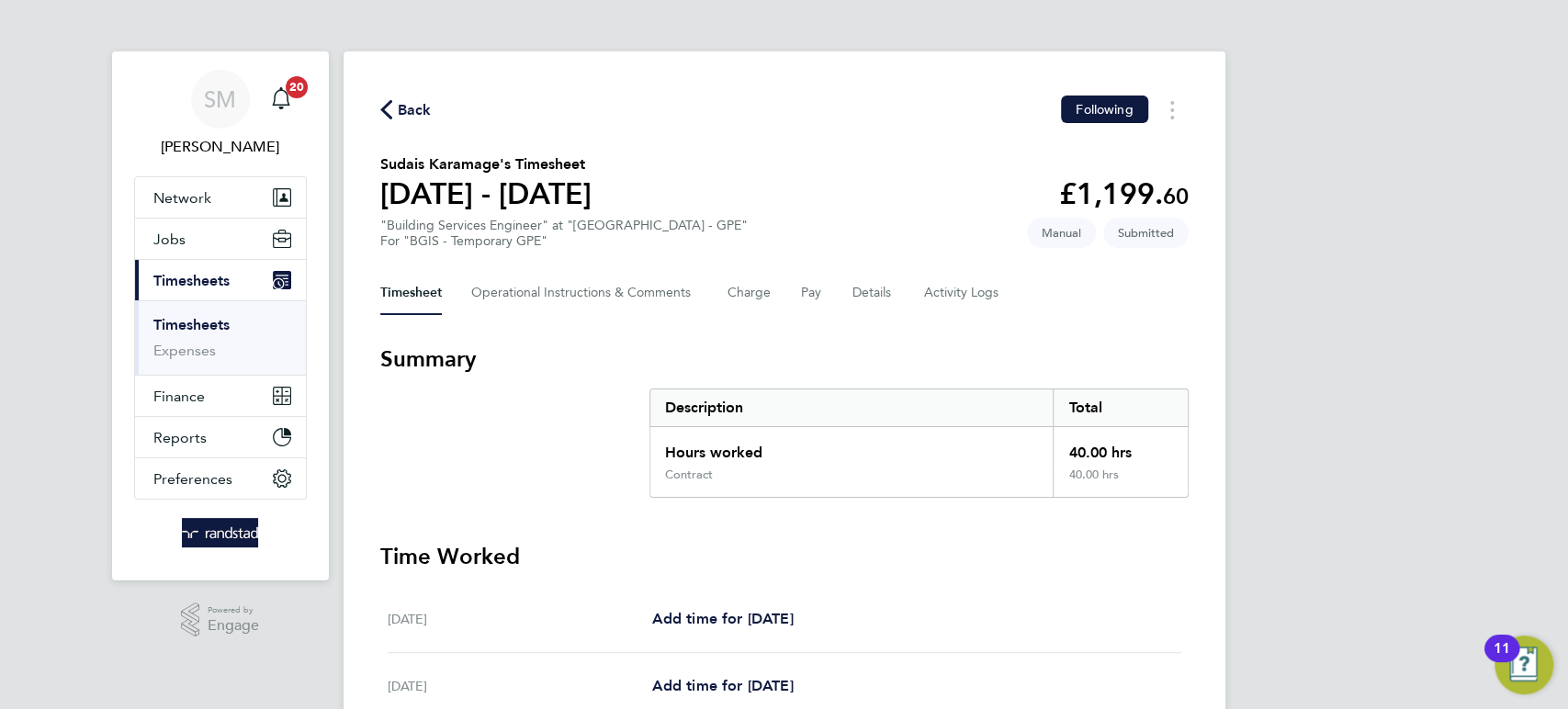
click at [206, 324] on link "Timesheets" at bounding box center [191, 325] width 76 height 17
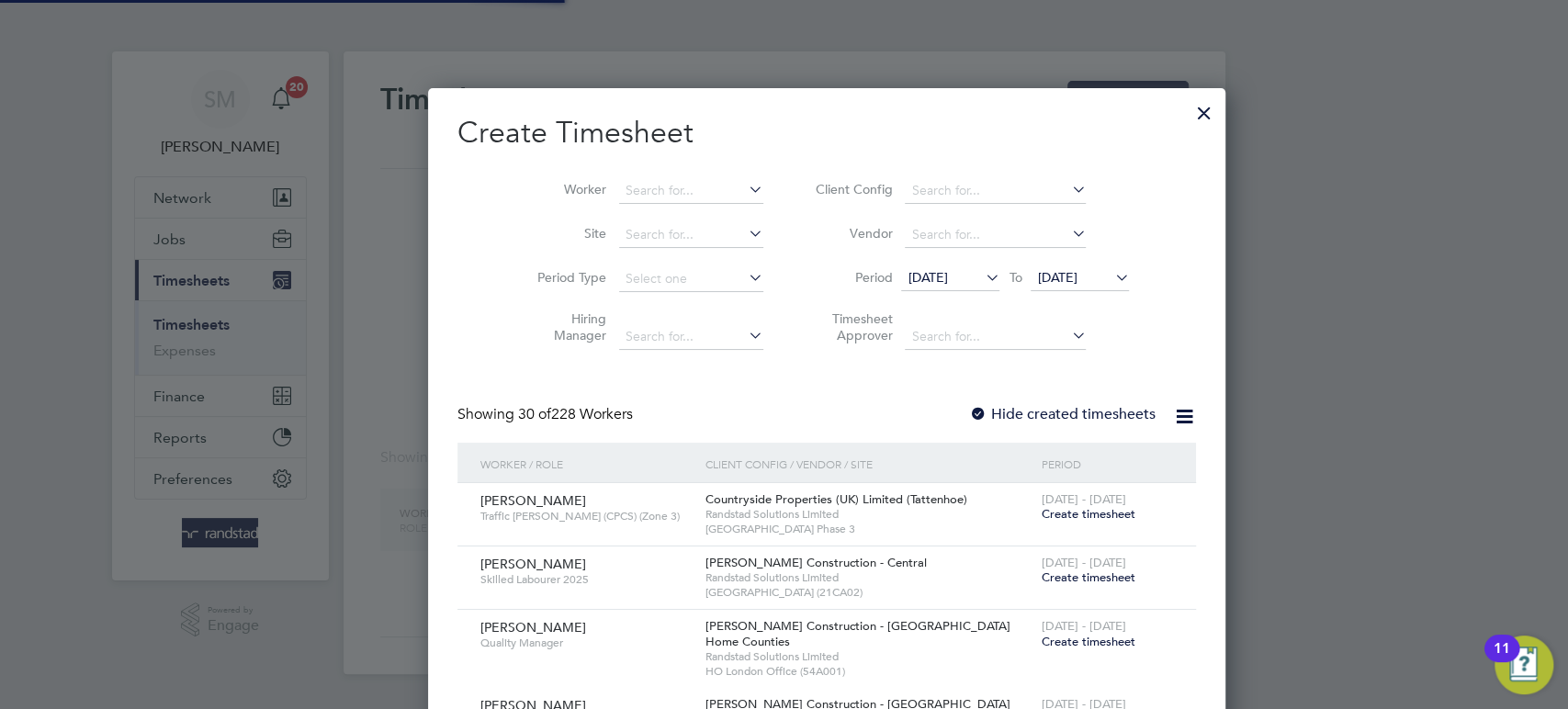
scroll to position [3168, 712]
click at [619, 180] on input at bounding box center [691, 191] width 144 height 26
click at [619, 192] on input at bounding box center [691, 191] width 144 height 26
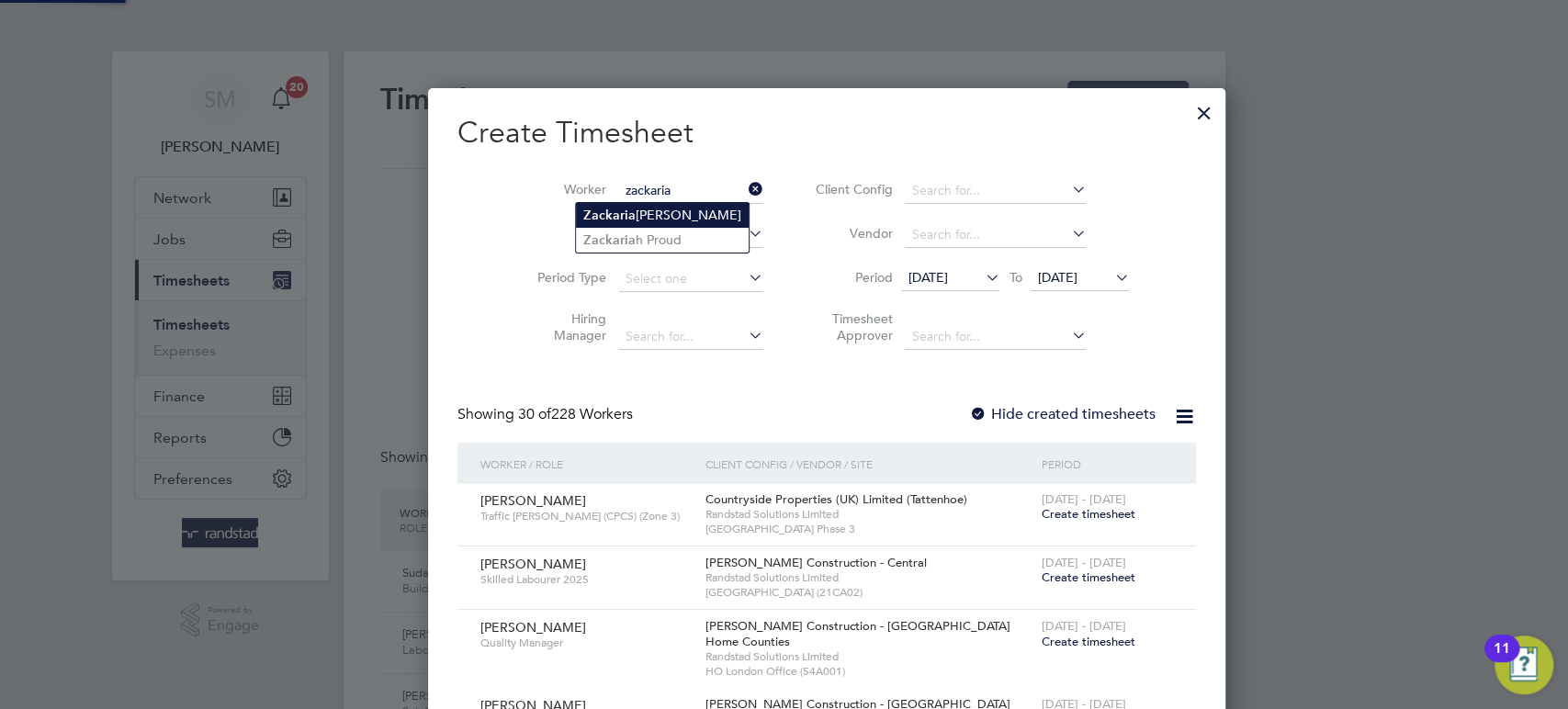
click at [641, 221] on li "Zackaria Mohamed" at bounding box center [663, 215] width 173 height 25
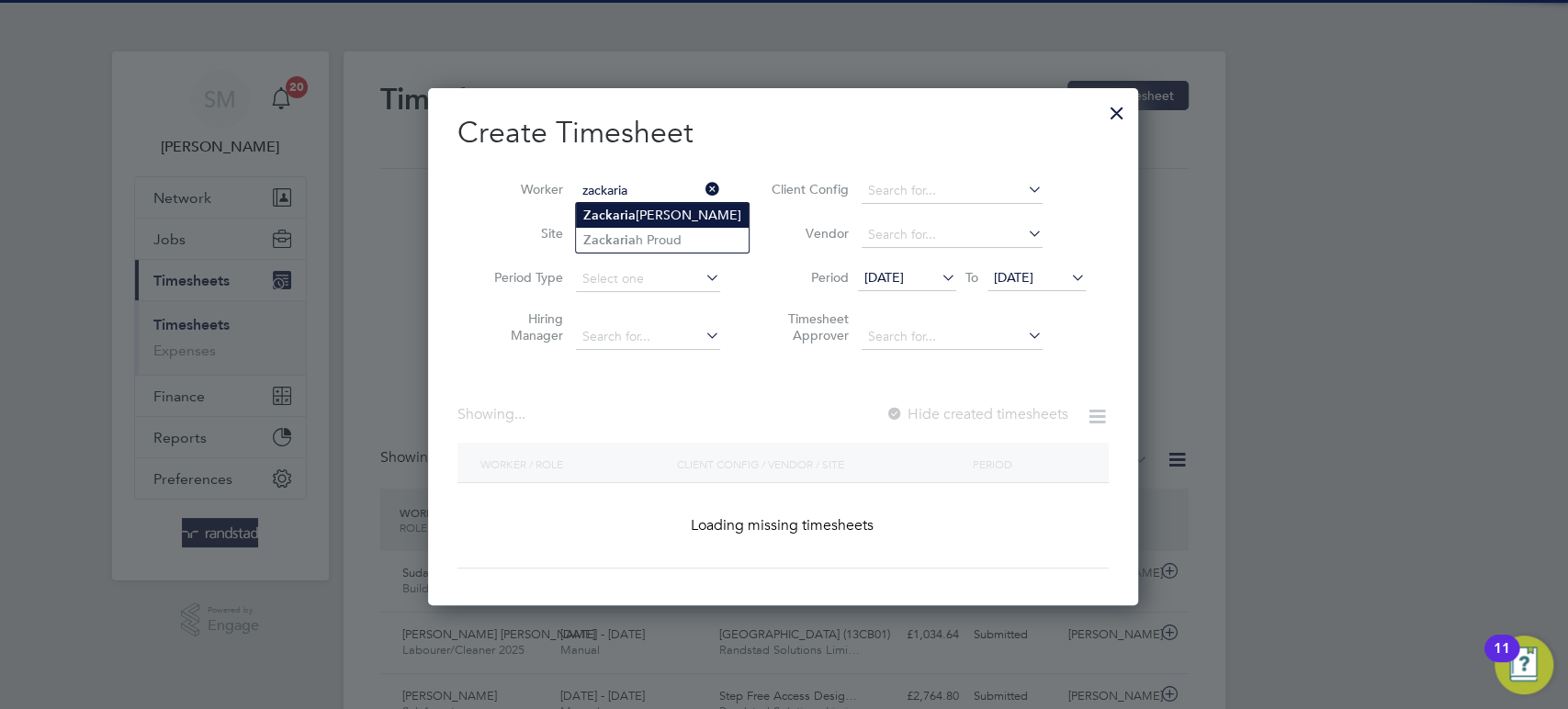
type input "Zackaria Mohamed"
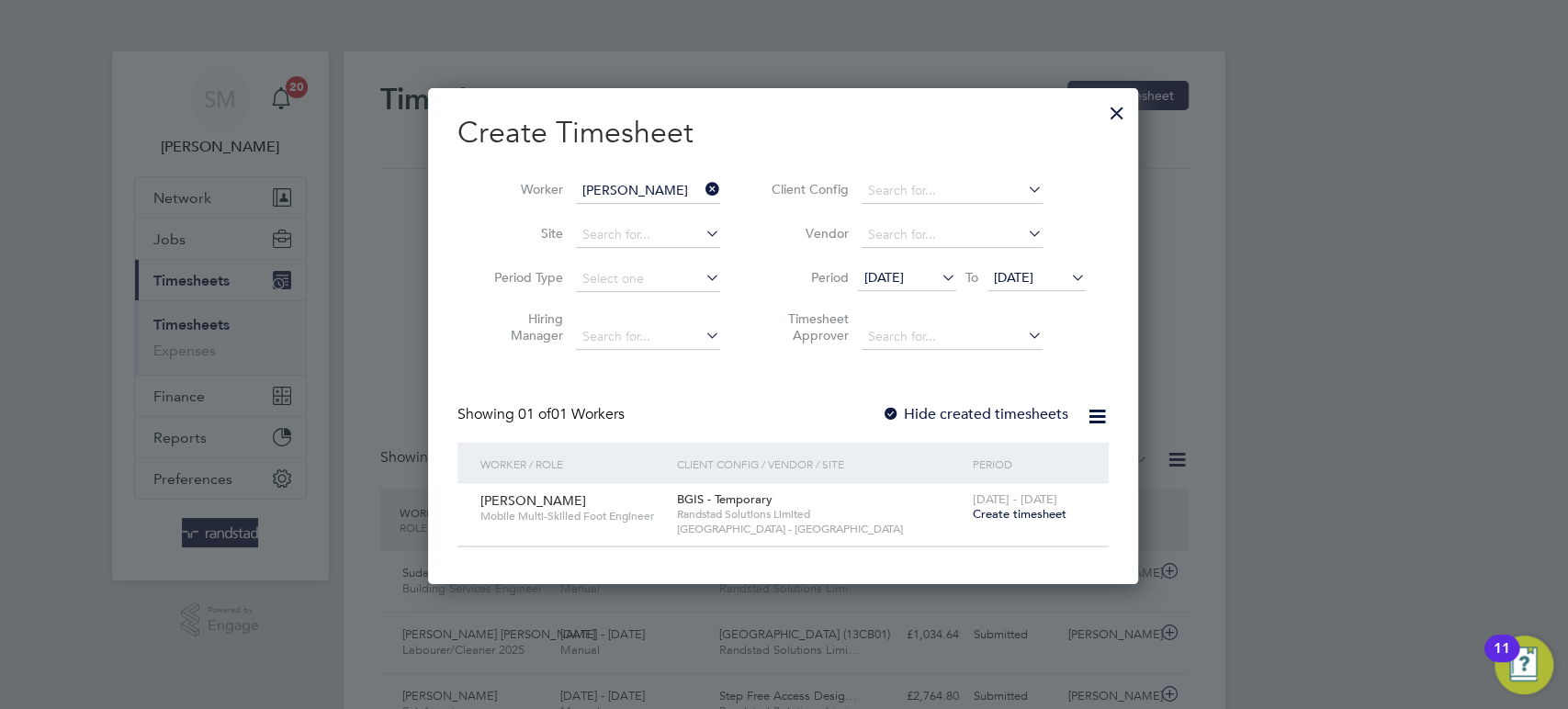
click at [1006, 511] on span "Create timesheet" at bounding box center [1019, 514] width 94 height 15
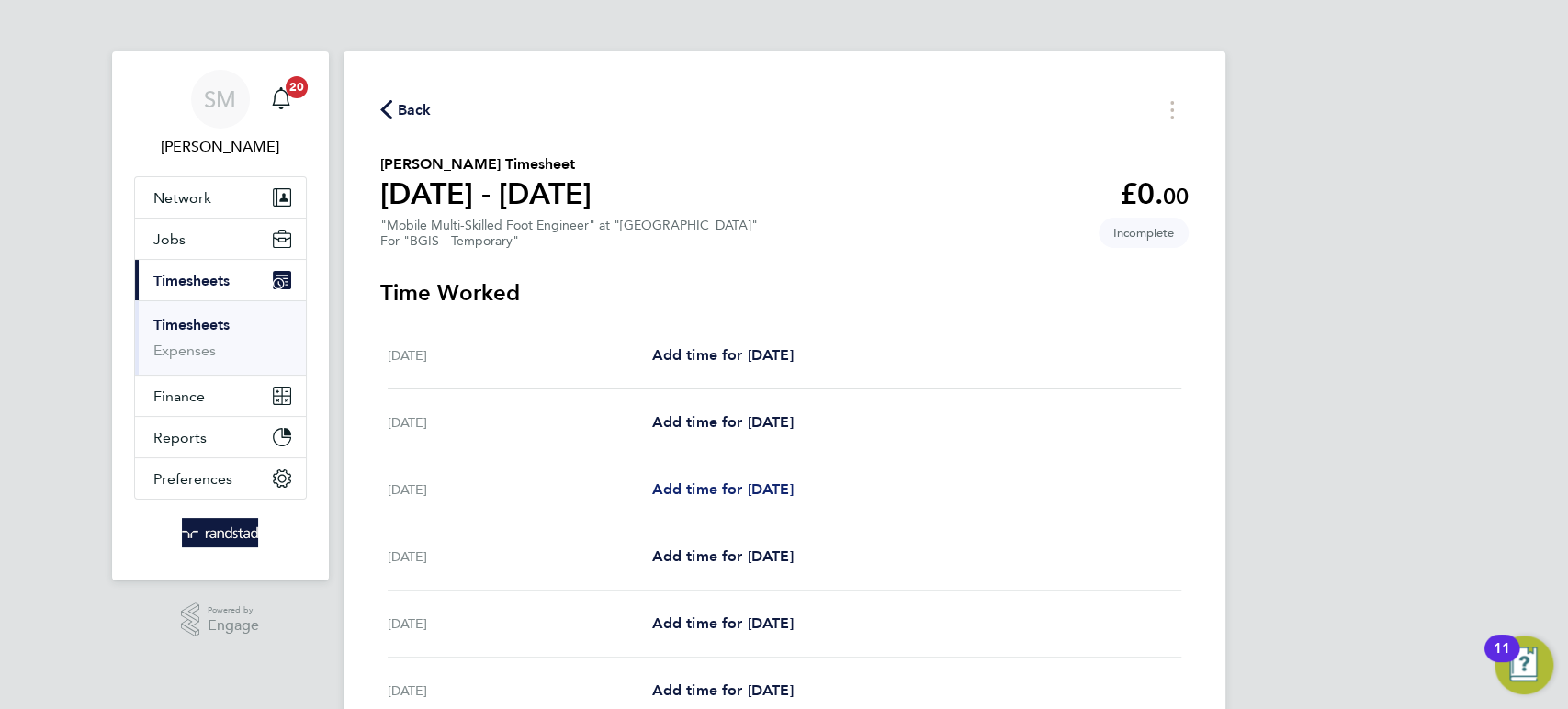
click at [742, 480] on span "Add time for Mon 04 Aug" at bounding box center [721, 489] width 141 height 17
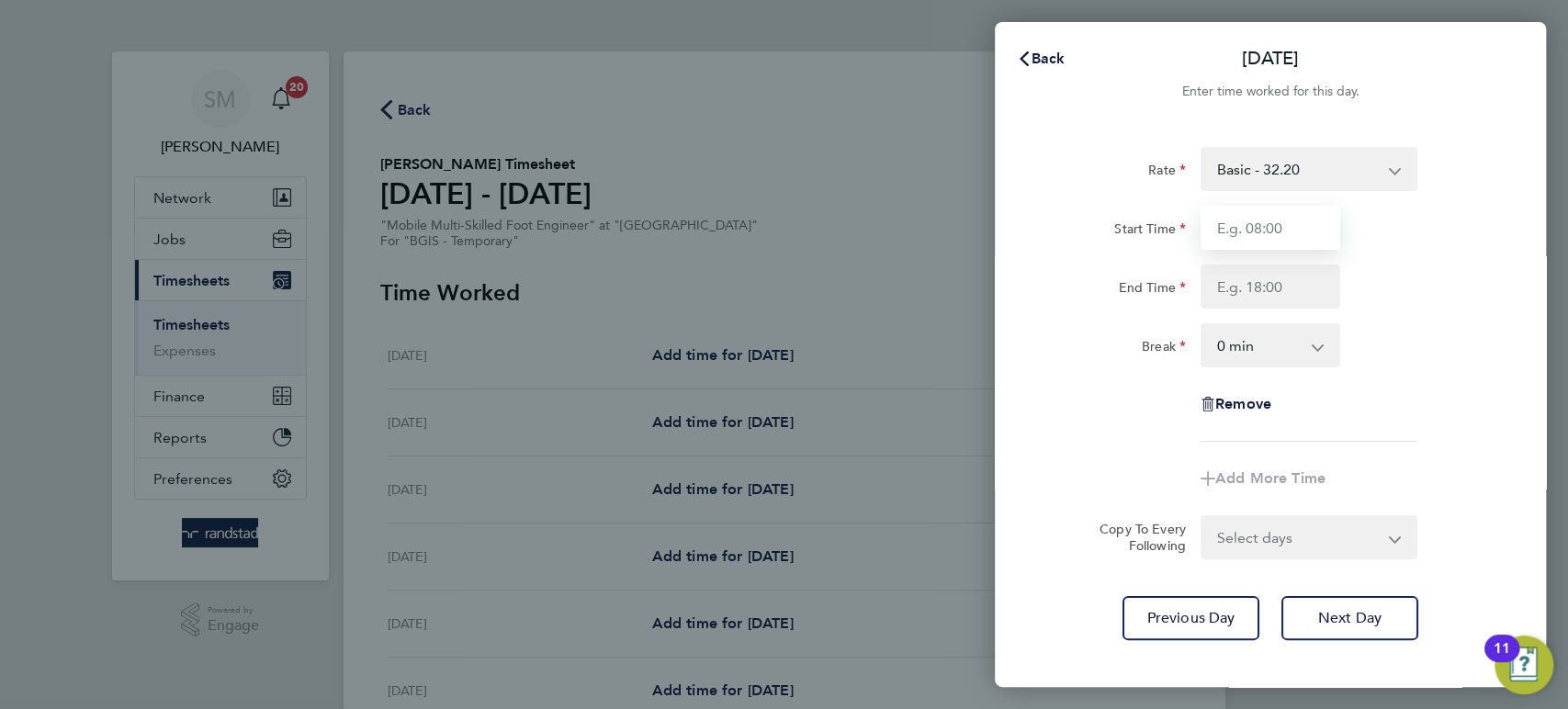
click at [1254, 212] on input "Start Time" at bounding box center [1269, 228] width 139 height 44
type input "08:00"
click at [1280, 287] on input "End Time" at bounding box center [1269, 286] width 139 height 44
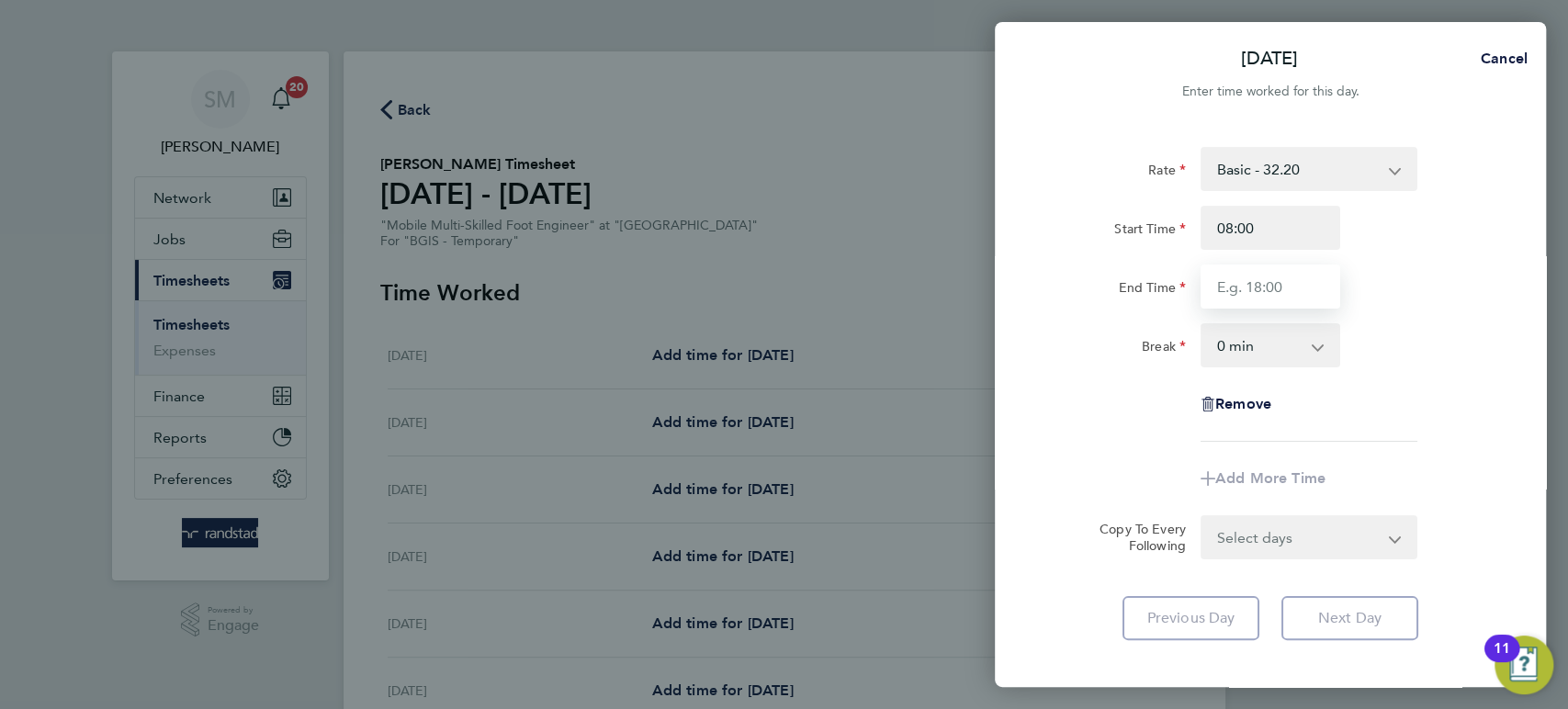
type input "17:00"
click at [1255, 343] on select "0 min 15 min 30 min 45 min 60 min 75 min 90 min" at bounding box center [1259, 346] width 114 height 40
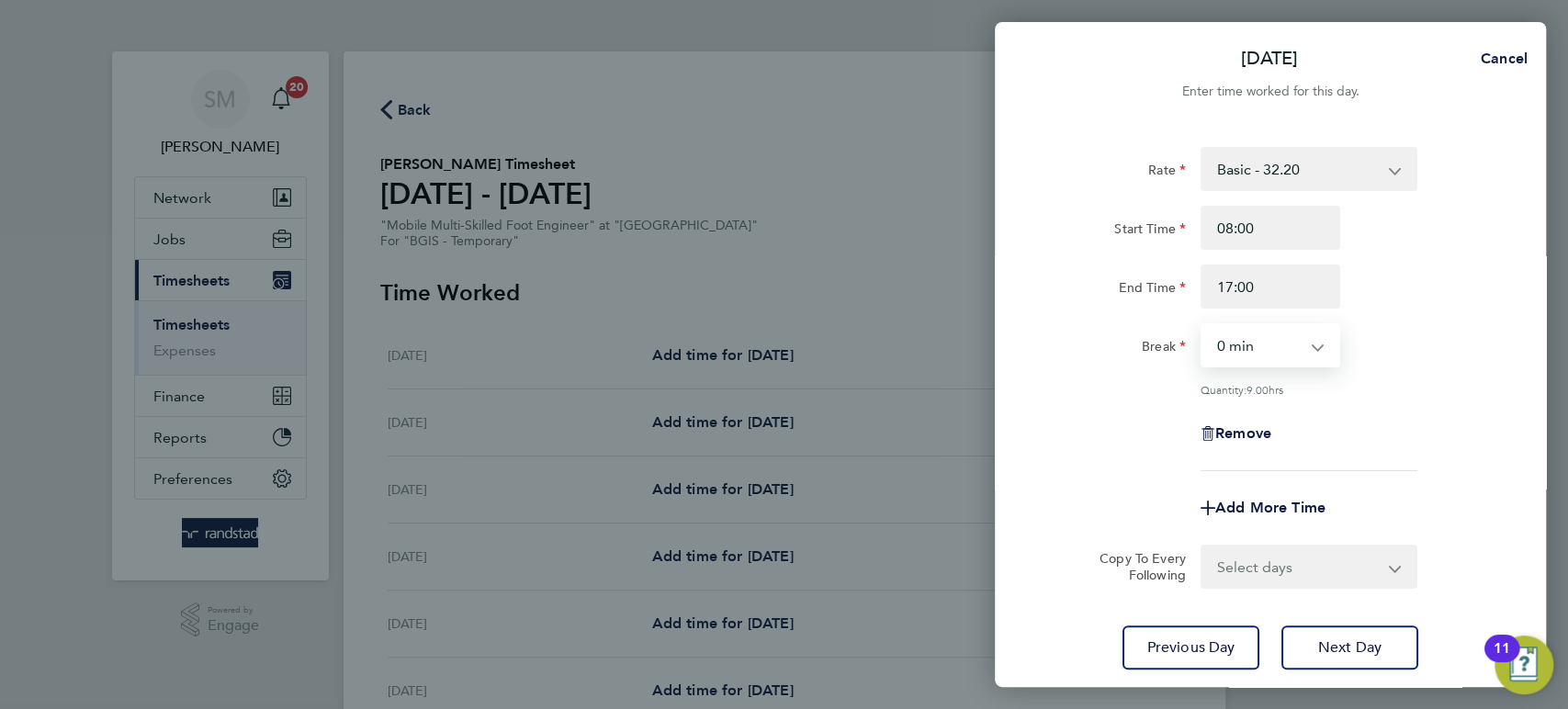
select select "60"
click at [1202, 326] on select "0 min 15 min 30 min 45 min 60 min 75 min 90 min" at bounding box center [1259, 346] width 114 height 40
click at [1262, 561] on select "Select days Day Tuesday Wednesday Thursday Friday" at bounding box center [1298, 567] width 193 height 40
select select "DAY"
click at [1202, 547] on select "Select days Day Tuesday Wednesday Thursday Friday" at bounding box center [1298, 567] width 193 height 40
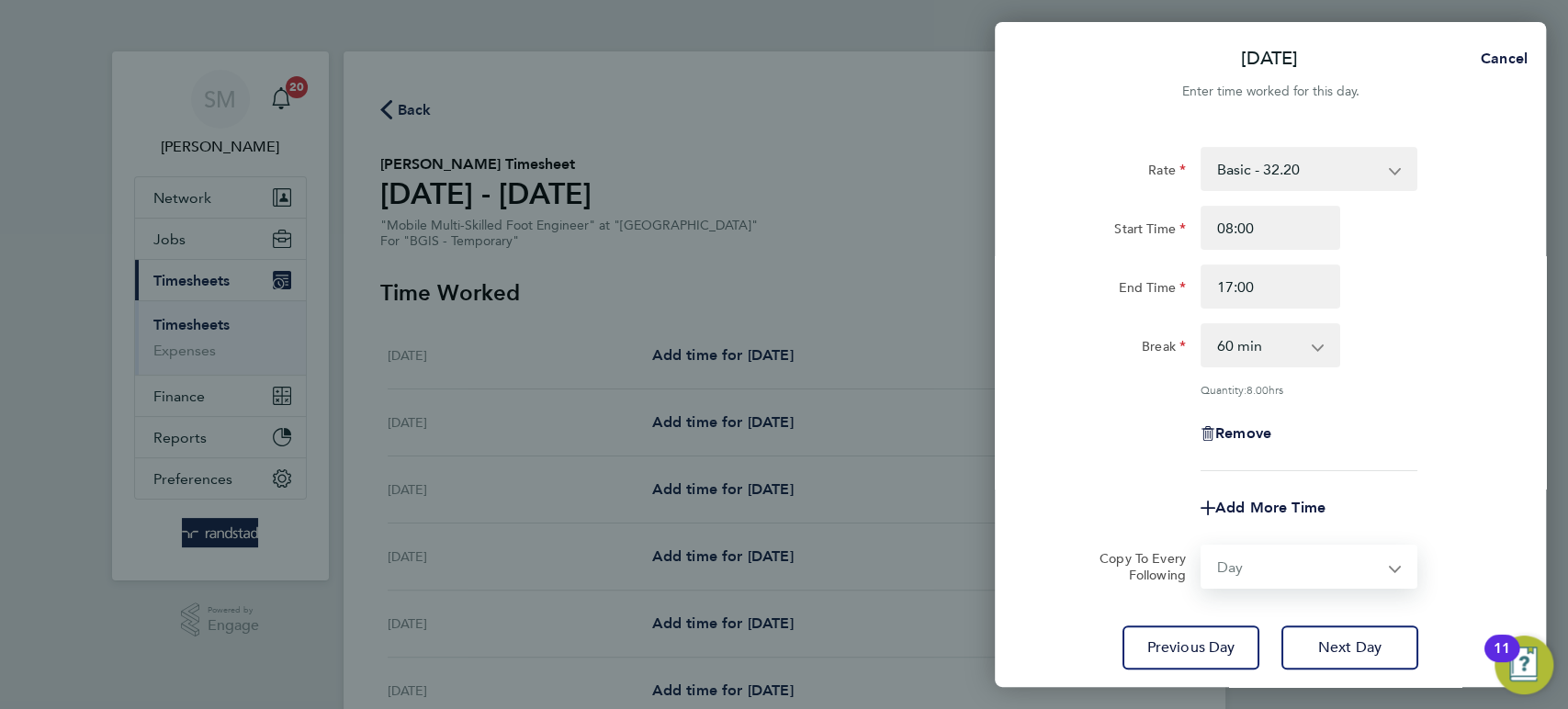
select select "2025-08-08"
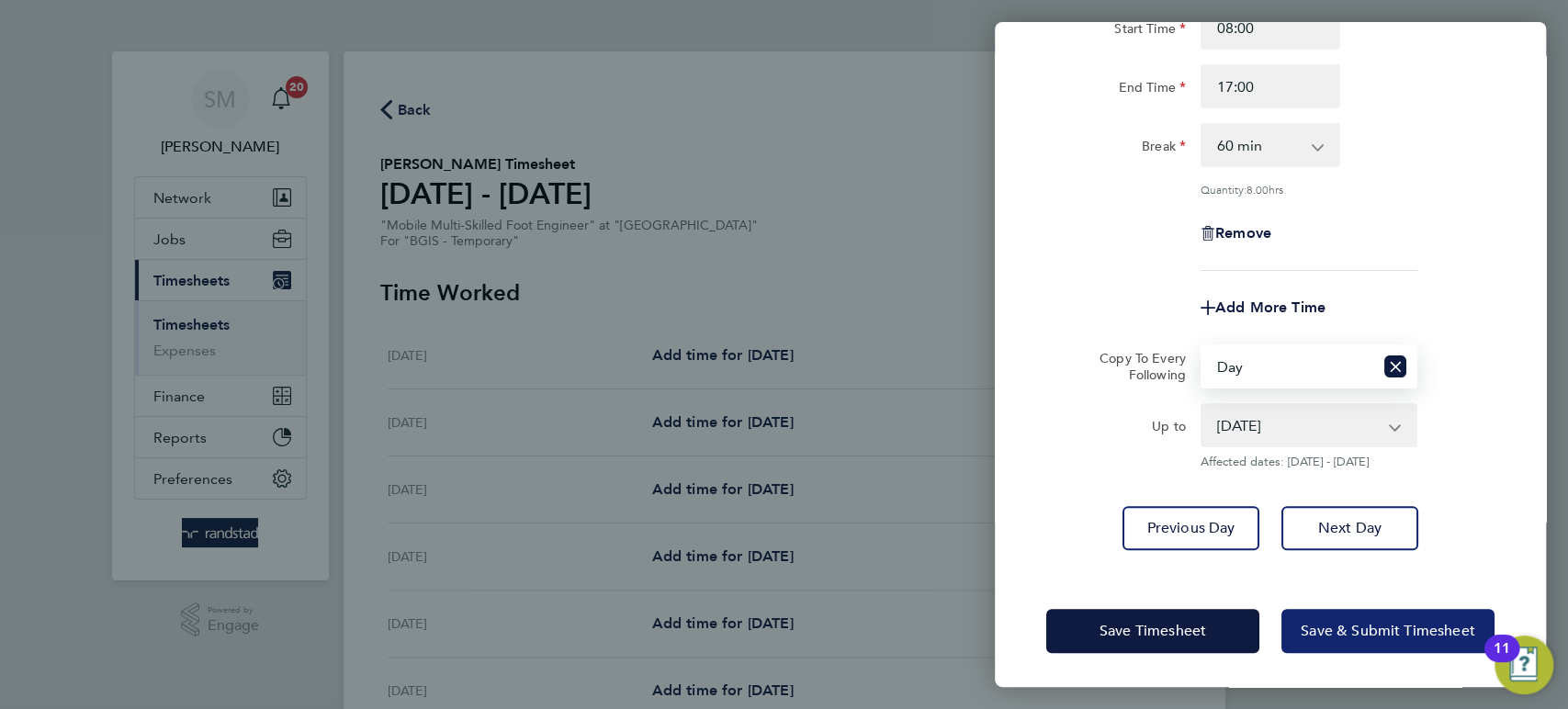
click at [1384, 623] on span "Save & Submit Timesheet" at bounding box center [1387, 631] width 175 height 18
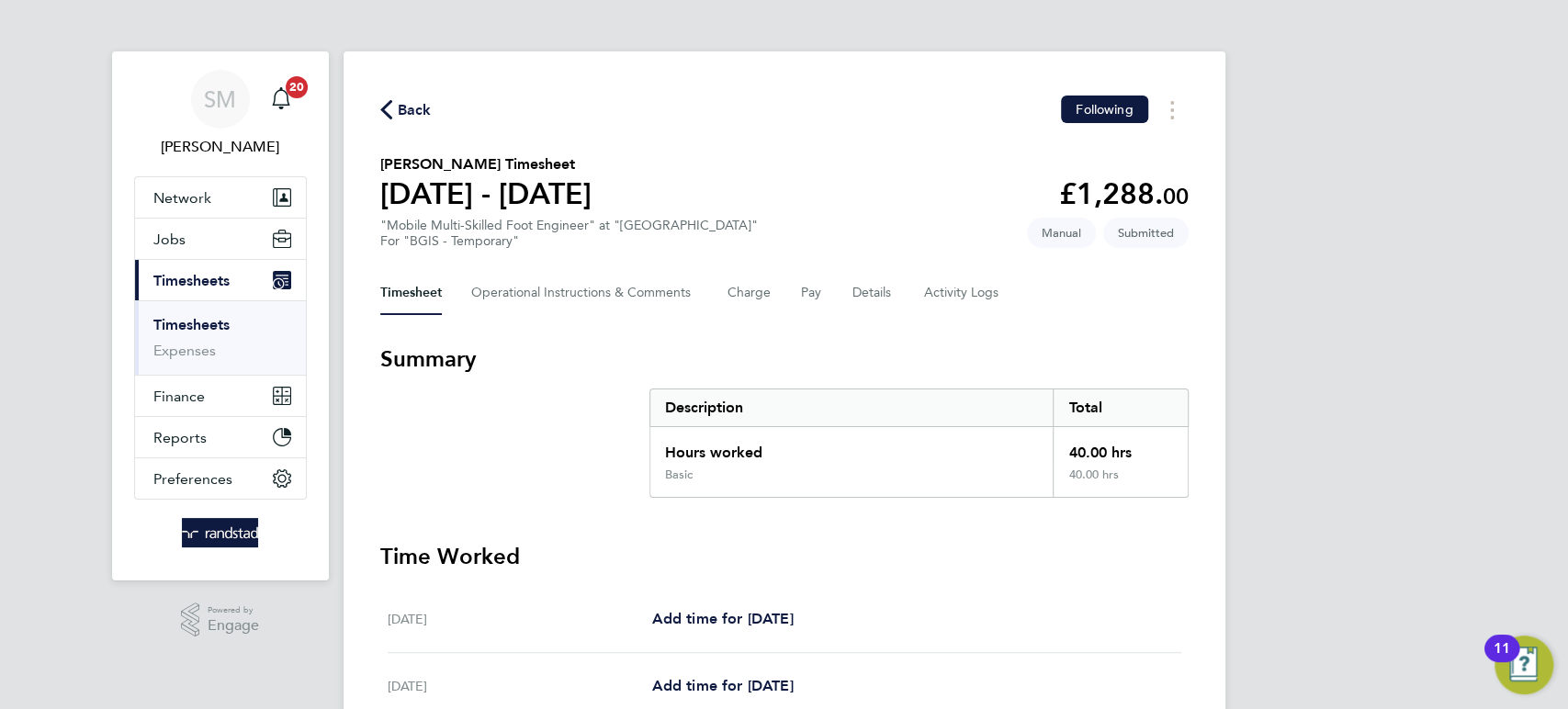
click at [197, 323] on link "Timesheets" at bounding box center [191, 325] width 76 height 17
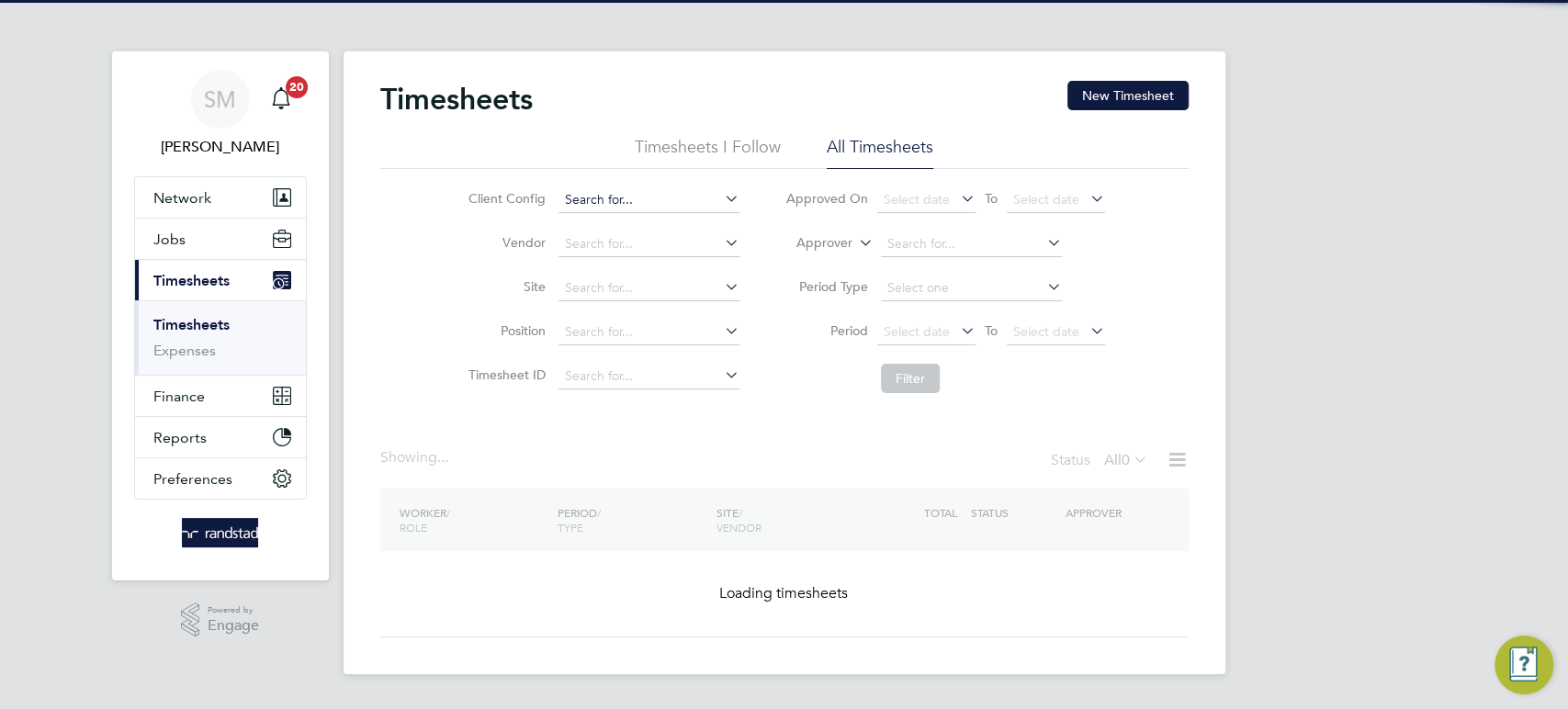
click at [597, 196] on input at bounding box center [649, 200] width 181 height 26
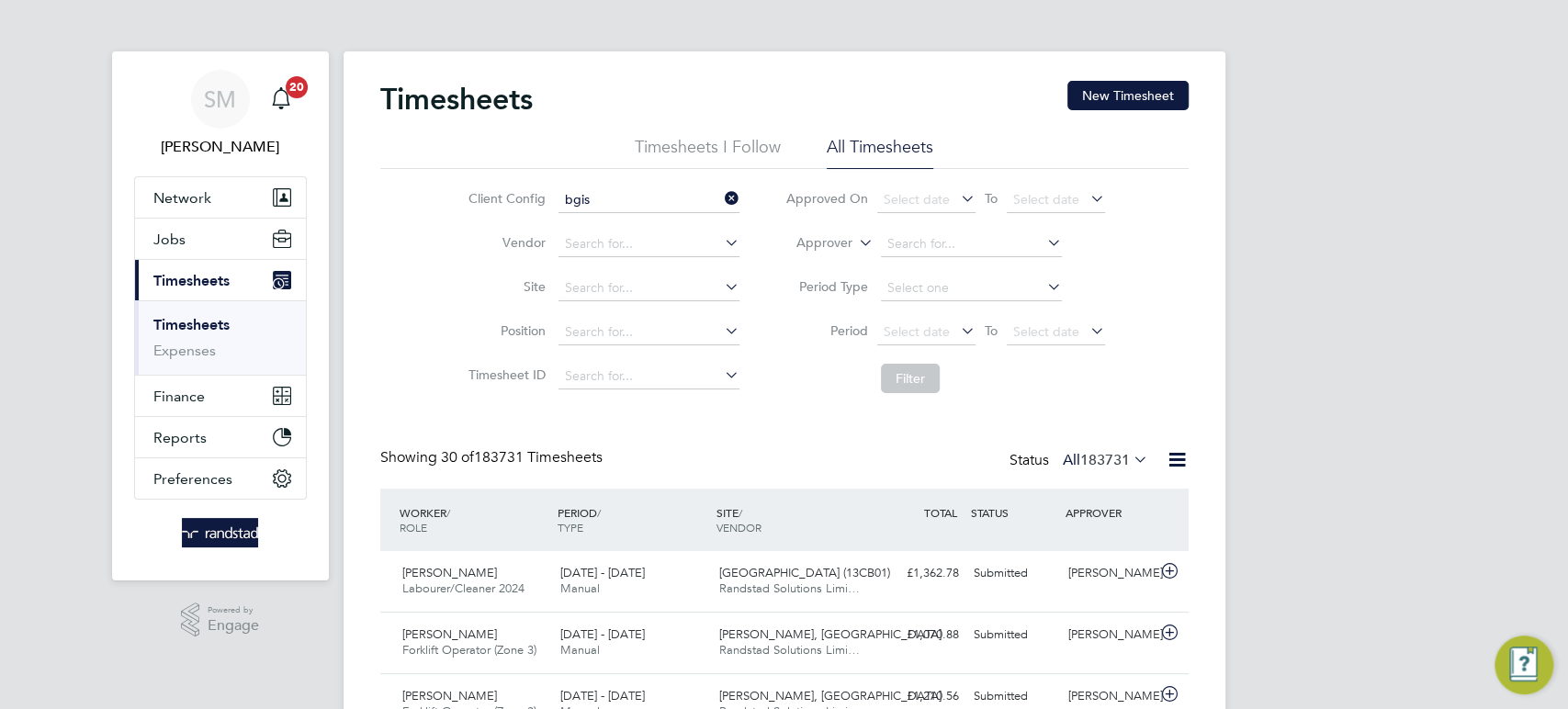
click at [597, 196] on input "bgis" at bounding box center [649, 200] width 181 height 26
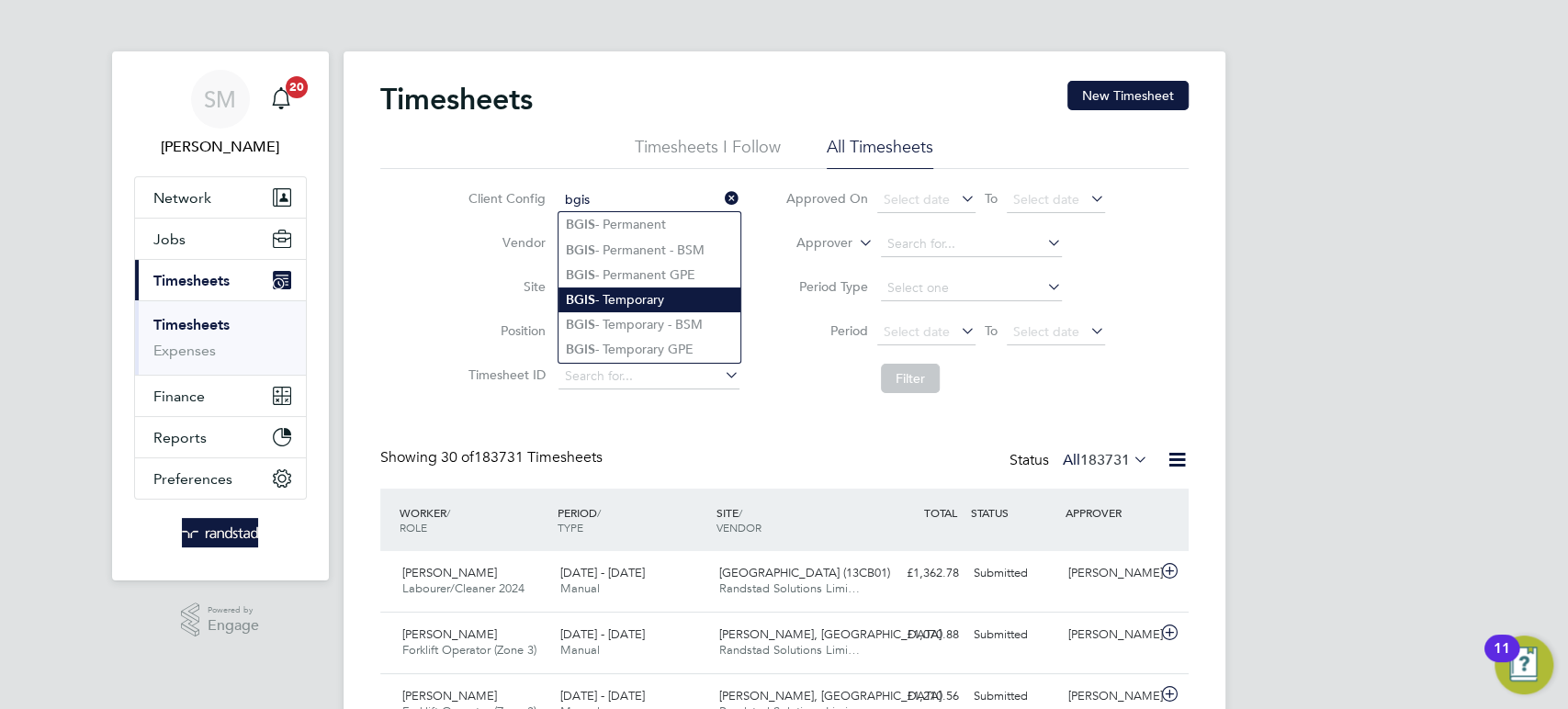
click at [622, 293] on li "BGIS - Temporary" at bounding box center [649, 300] width 181 height 25
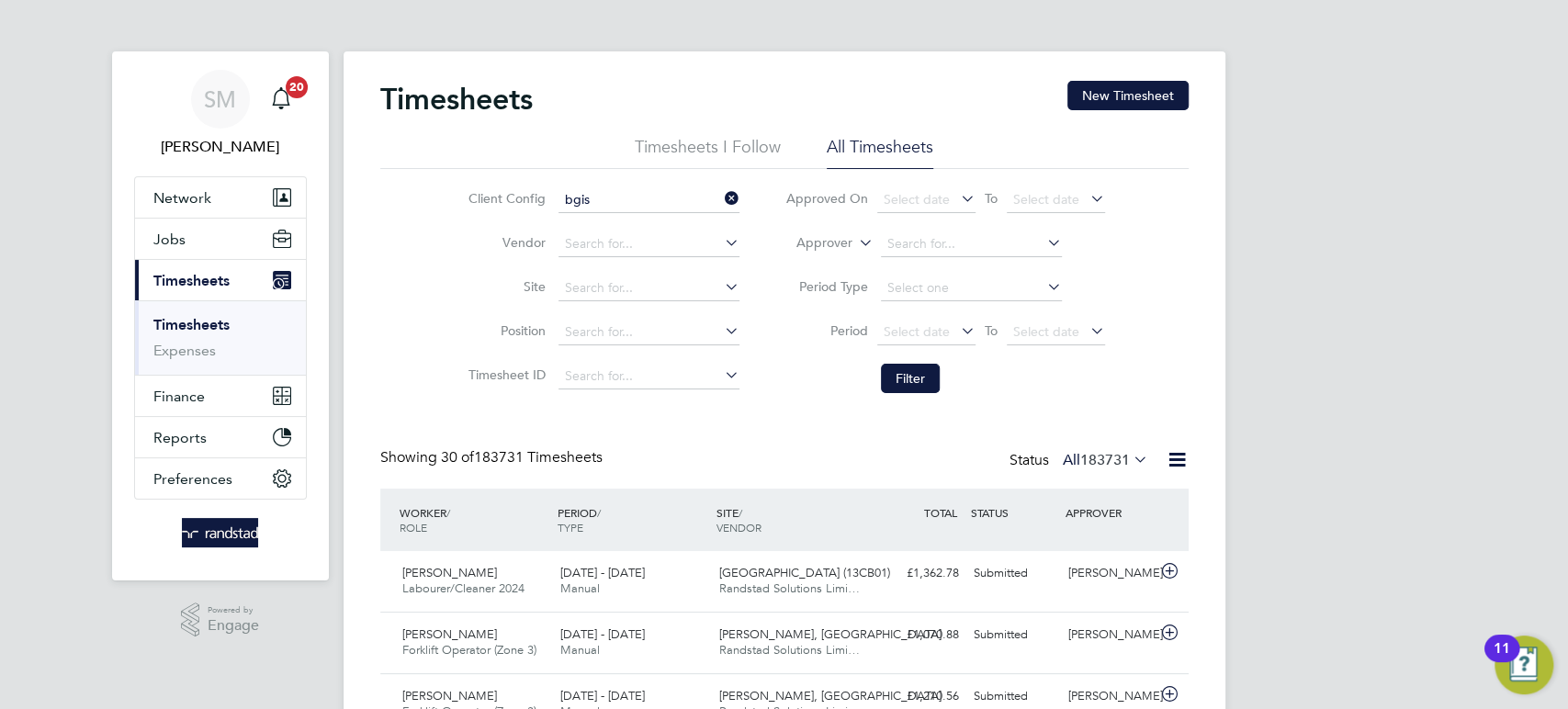
type input "BGIS - Temporary"
click at [937, 384] on button "Filter" at bounding box center [909, 379] width 59 height 30
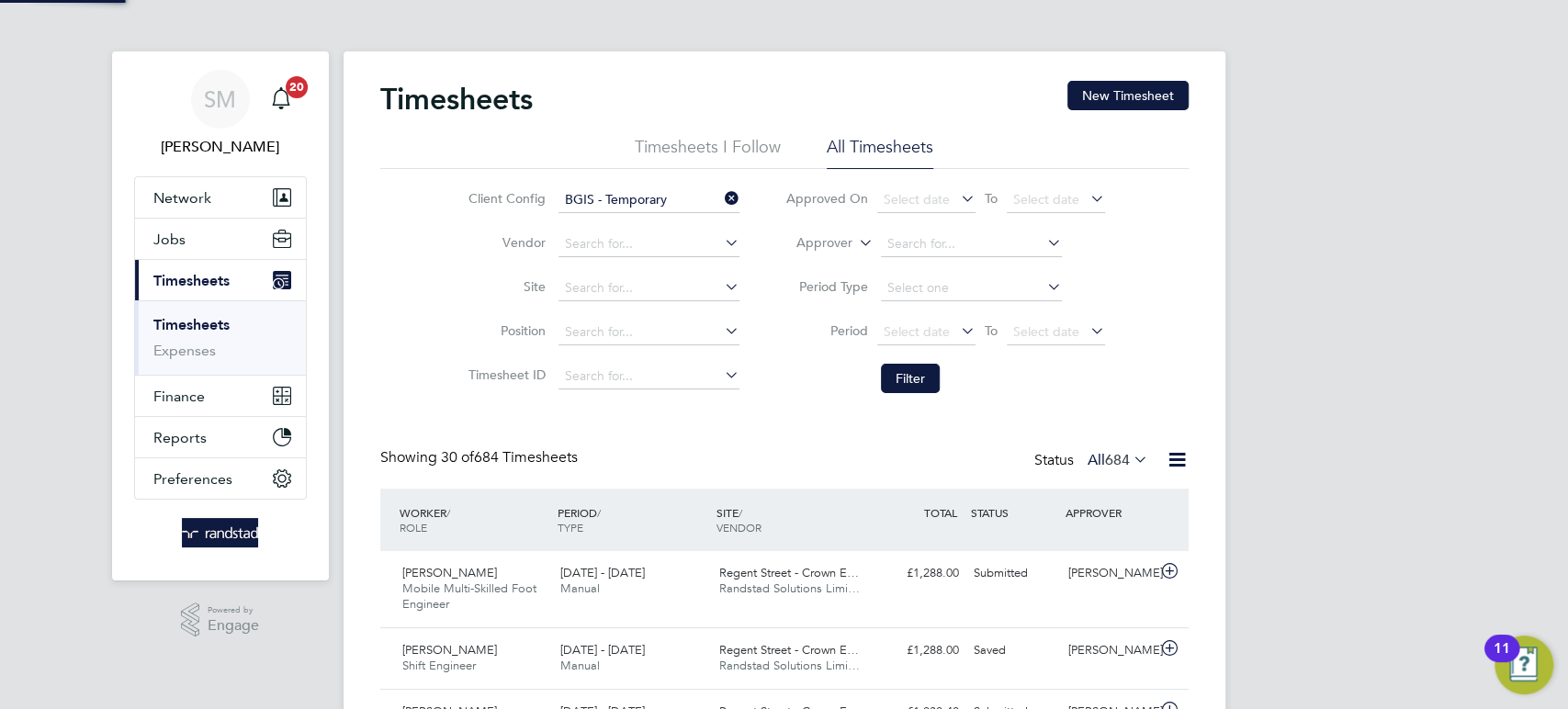
click at [813, 658] on span "Randstad Solutions Limi…" at bounding box center [789, 666] width 140 height 15
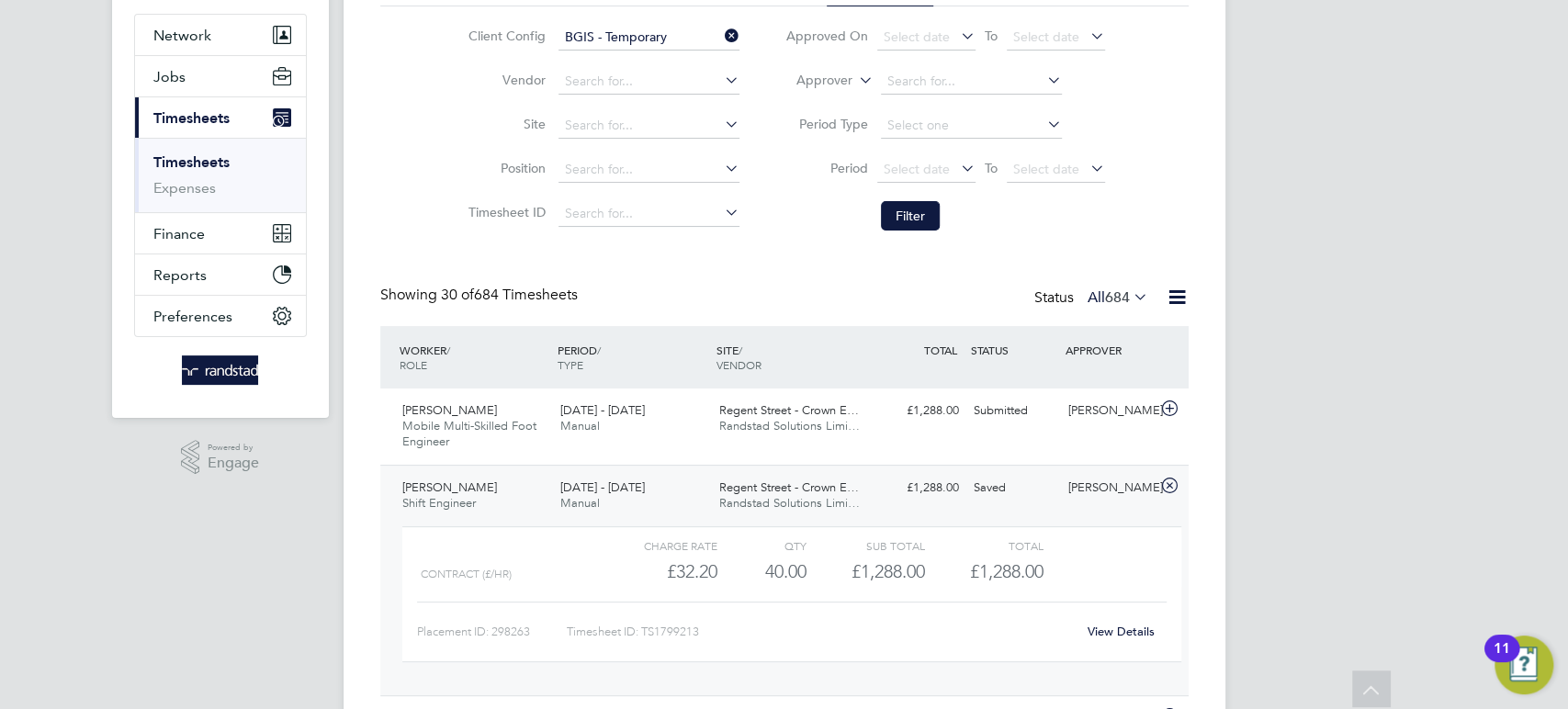
click at [1109, 636] on link "View Details" at bounding box center [1121, 631] width 67 height 15
